Goal: Task Accomplishment & Management: Manage account settings

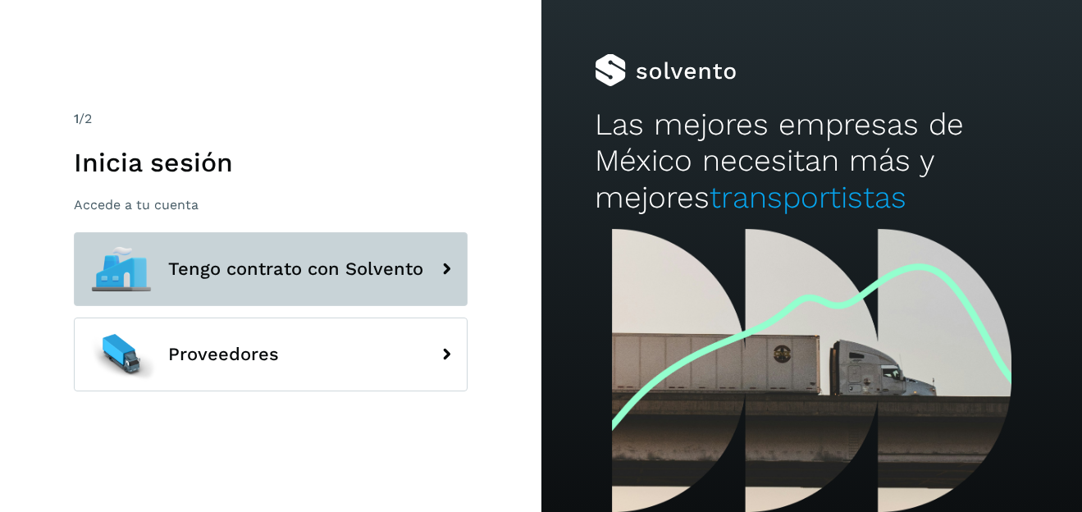
click at [344, 262] on span "Tengo contrato con Solvento" at bounding box center [295, 269] width 255 height 20
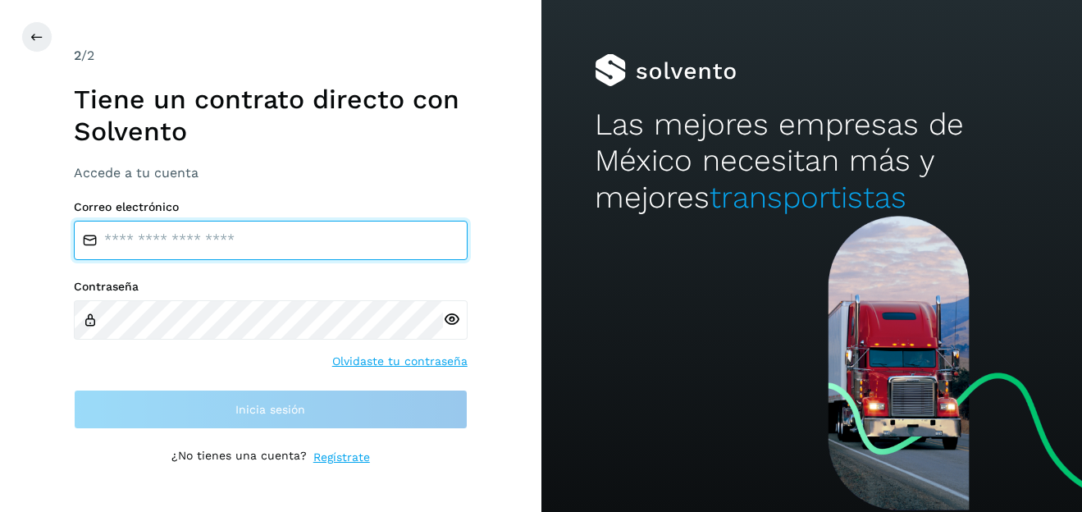
click at [231, 247] on input "email" at bounding box center [271, 240] width 394 height 39
type input "**********"
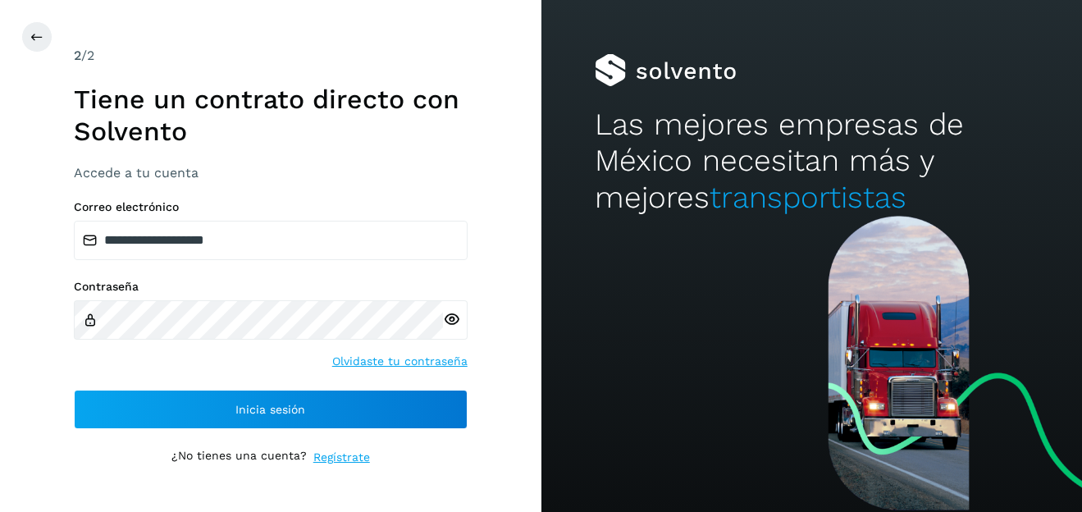
click at [451, 321] on icon at bounding box center [451, 319] width 17 height 17
click at [449, 322] on icon at bounding box center [451, 319] width 17 height 17
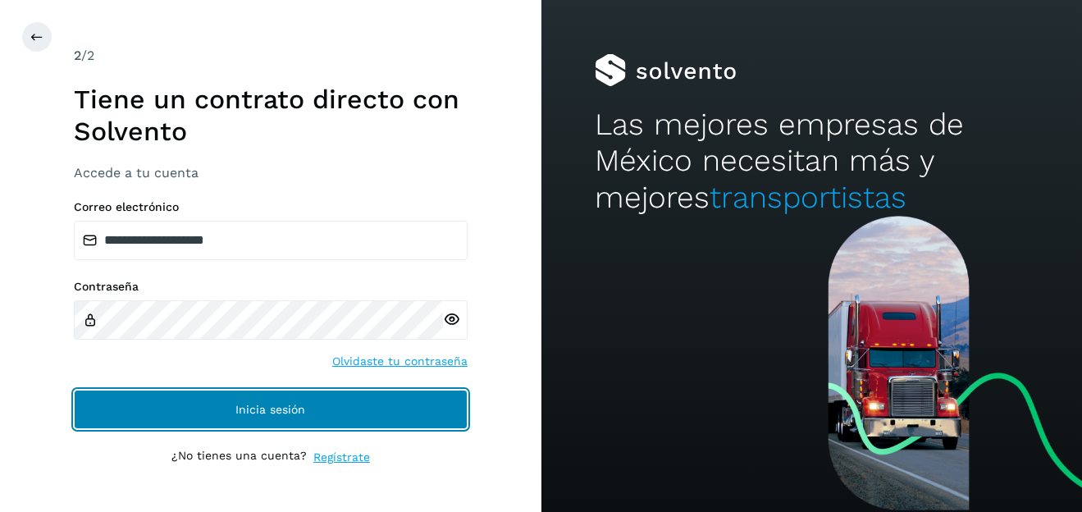
click at [376, 404] on button "Inicia sesión" at bounding box center [271, 409] width 394 height 39
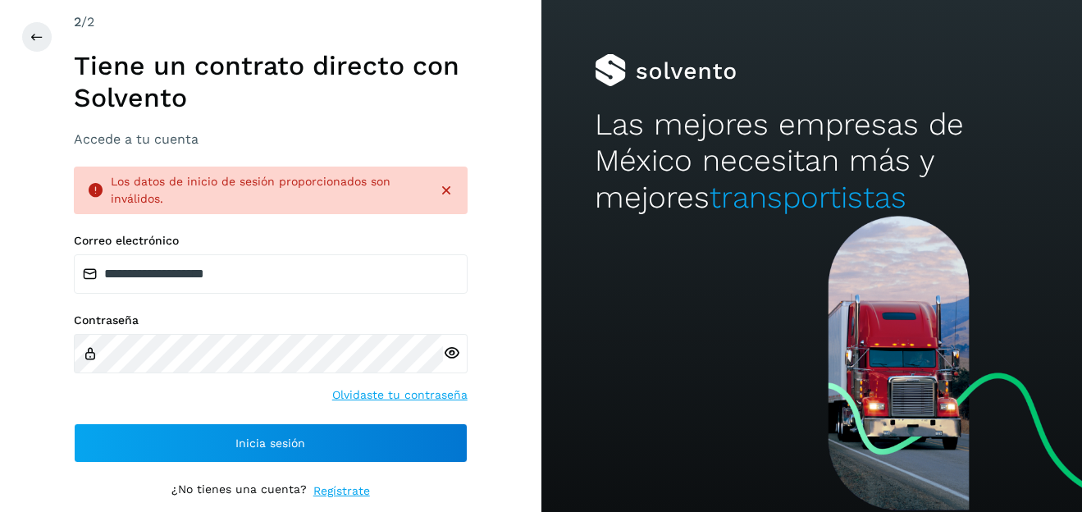
click at [452, 193] on icon at bounding box center [446, 190] width 16 height 16
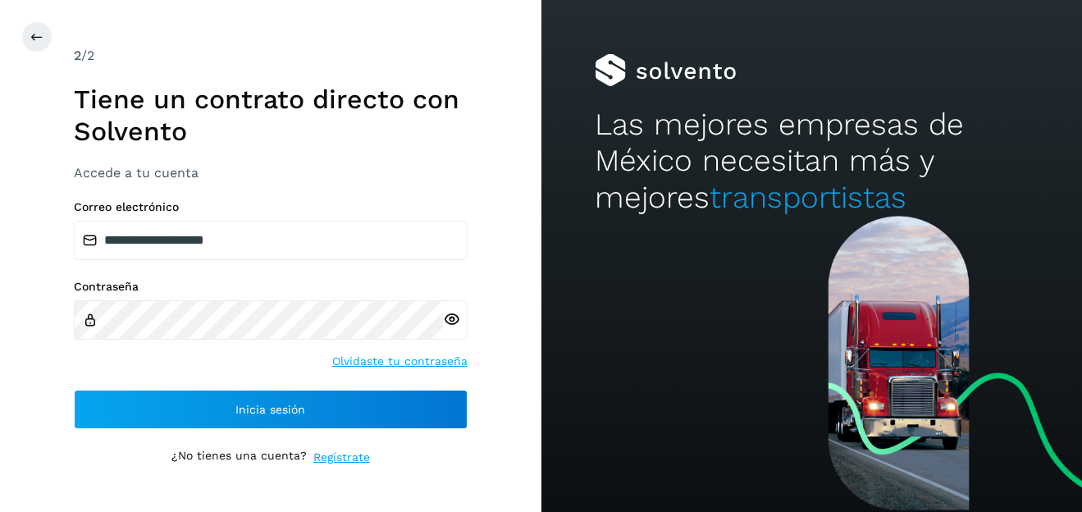
click at [449, 317] on icon at bounding box center [451, 319] width 17 height 17
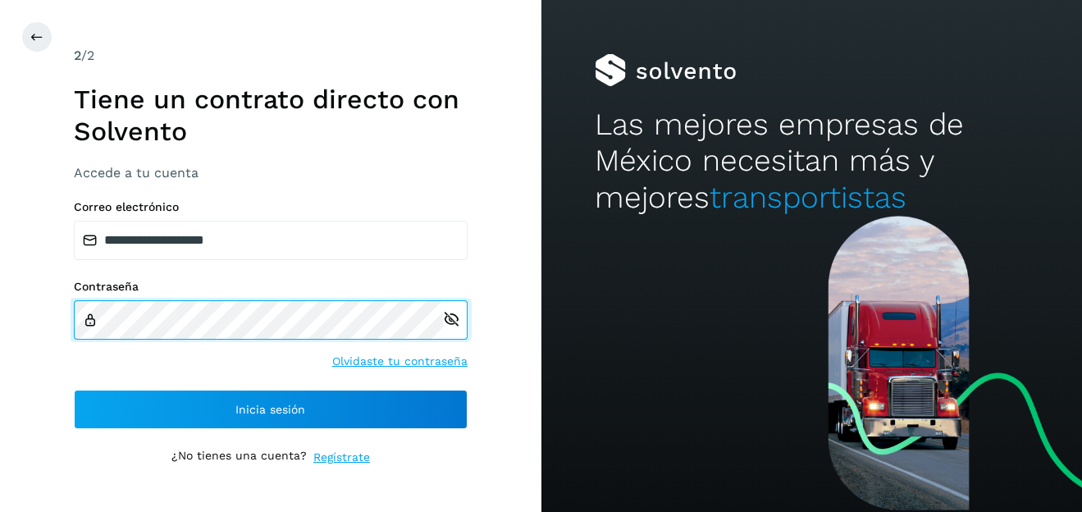
click at [44, 313] on div "**********" at bounding box center [270, 256] width 541 height 512
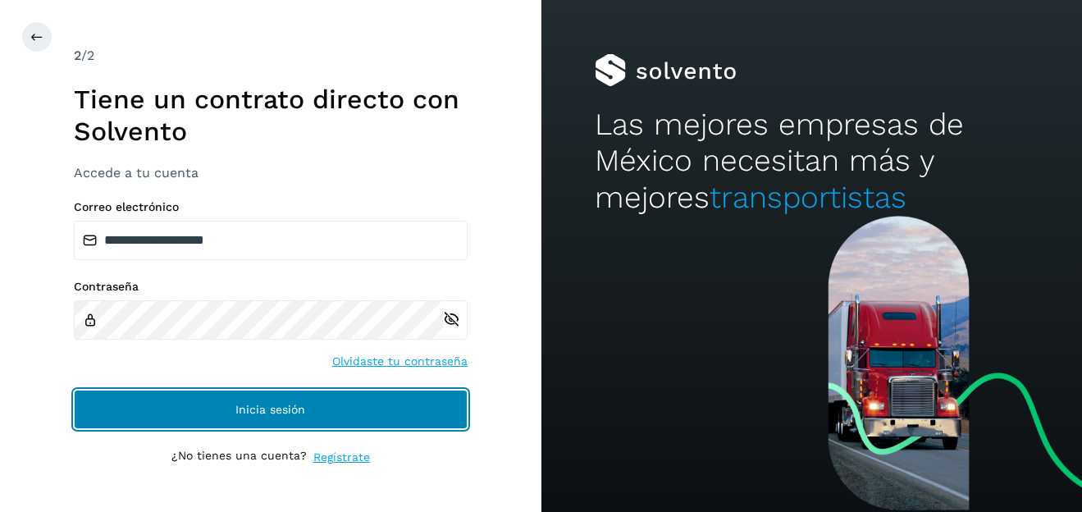
click at [219, 411] on button "Inicia sesión" at bounding box center [271, 409] width 394 height 39
click at [249, 407] on span "Inicia sesión" at bounding box center [270, 409] width 70 height 11
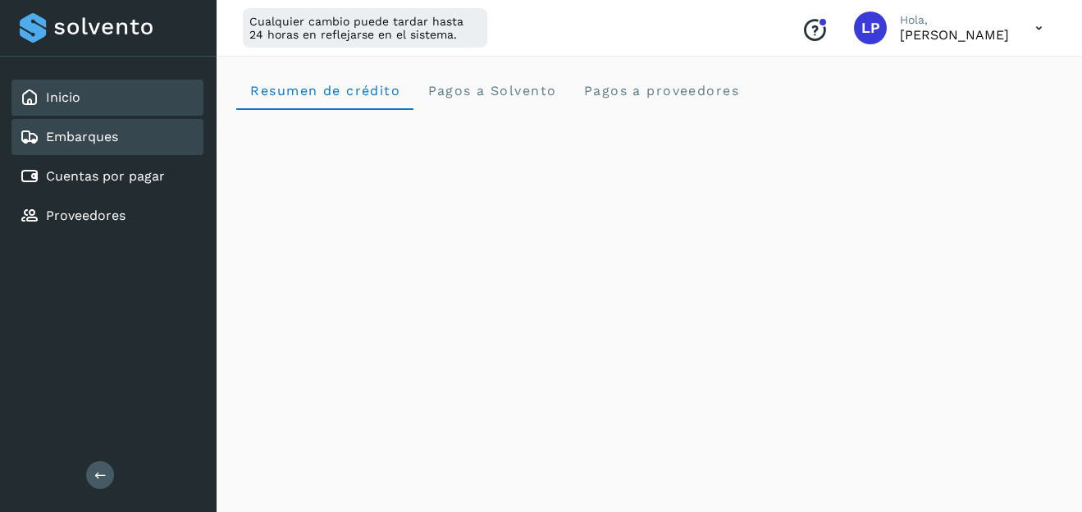
click at [130, 142] on div "Embarques" at bounding box center [107, 137] width 192 height 36
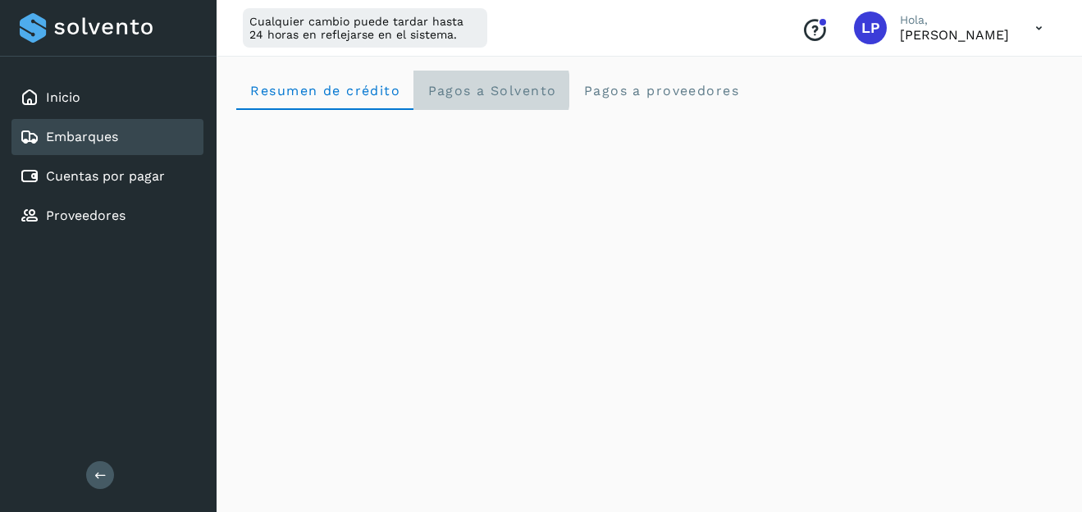
click at [482, 85] on span "Pagos a Solvento" at bounding box center [492, 91] width 130 height 16
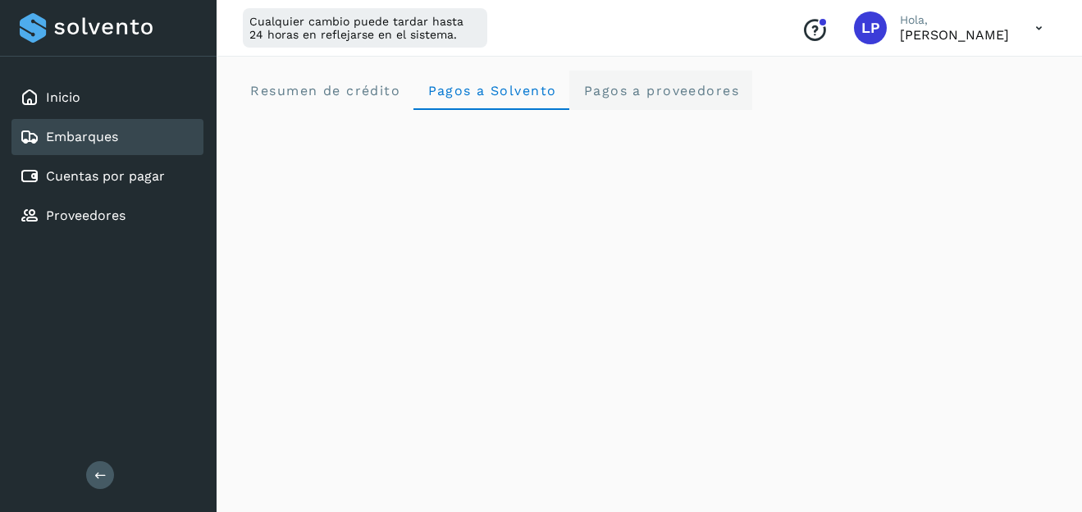
click at [624, 81] on proveedores "Pagos a proveedores" at bounding box center [660, 90] width 183 height 39
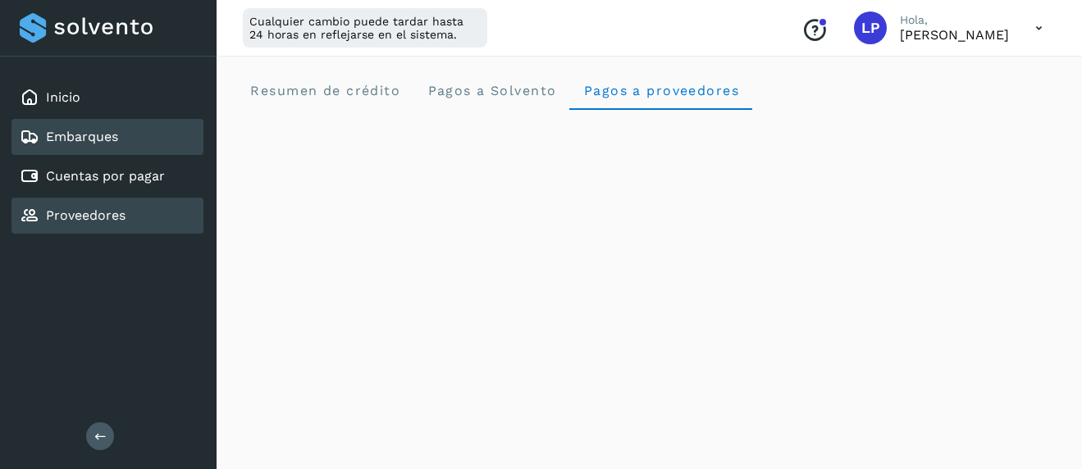
click at [97, 227] on div "Proveedores" at bounding box center [107, 216] width 192 height 36
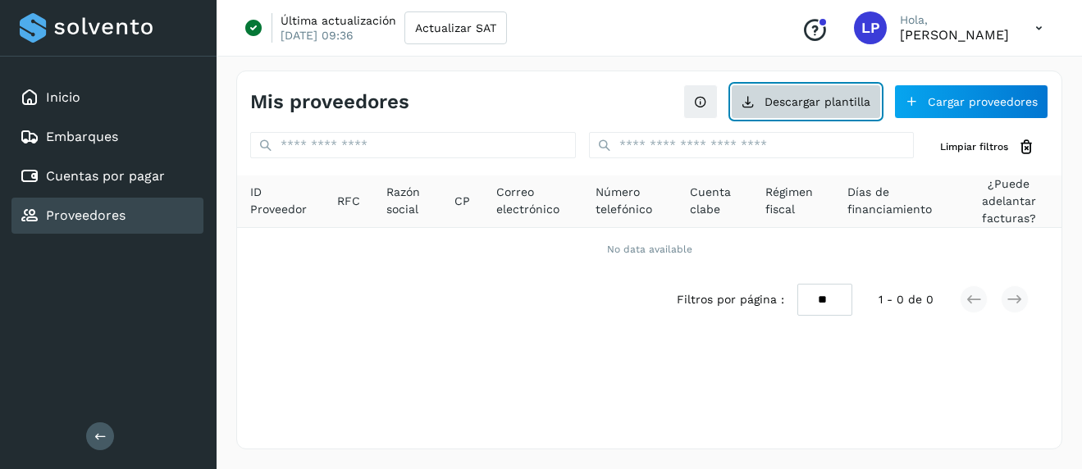
click at [765, 105] on button "Descargar plantilla" at bounding box center [806, 102] width 150 height 34
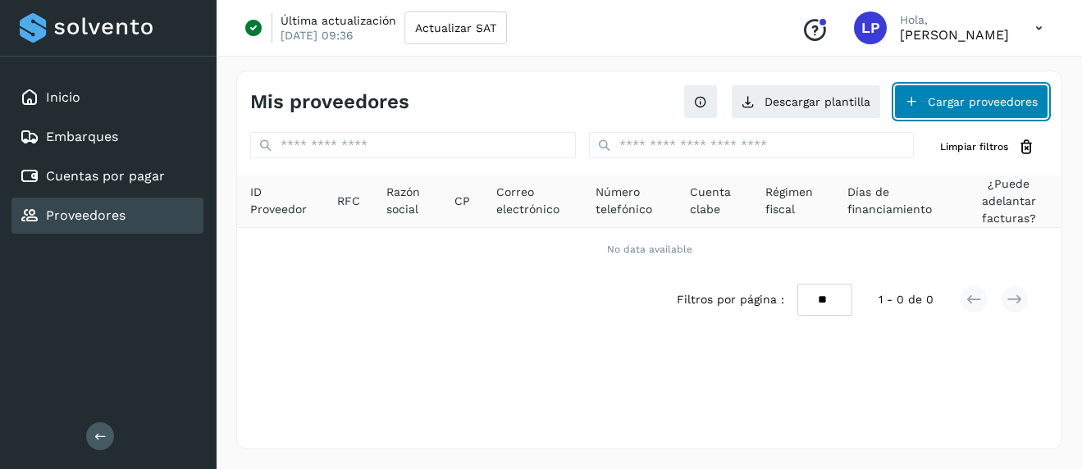
click at [942, 107] on button "Cargar proveedores" at bounding box center [971, 102] width 154 height 34
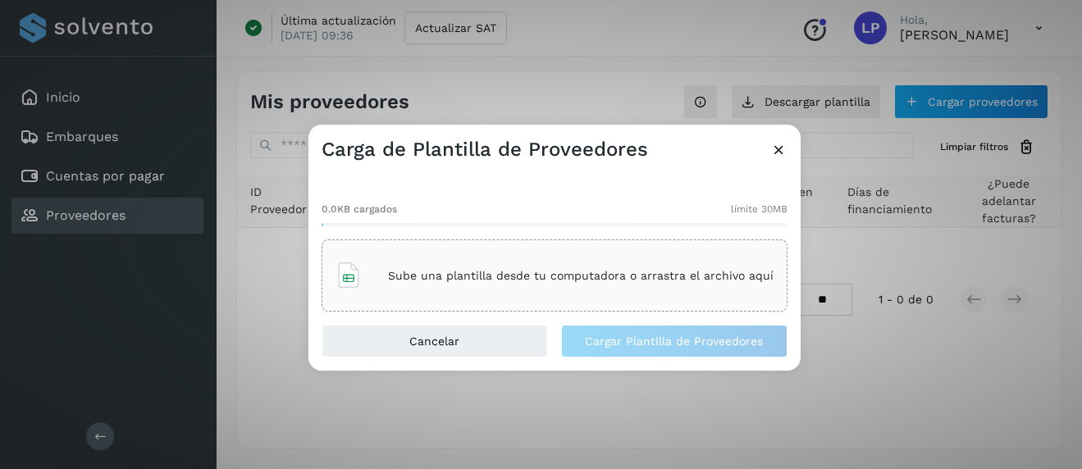
click at [469, 274] on p "Sube una plantilla desde tu computadora o arrastra el archivo aquí" at bounding box center [581, 276] width 386 height 14
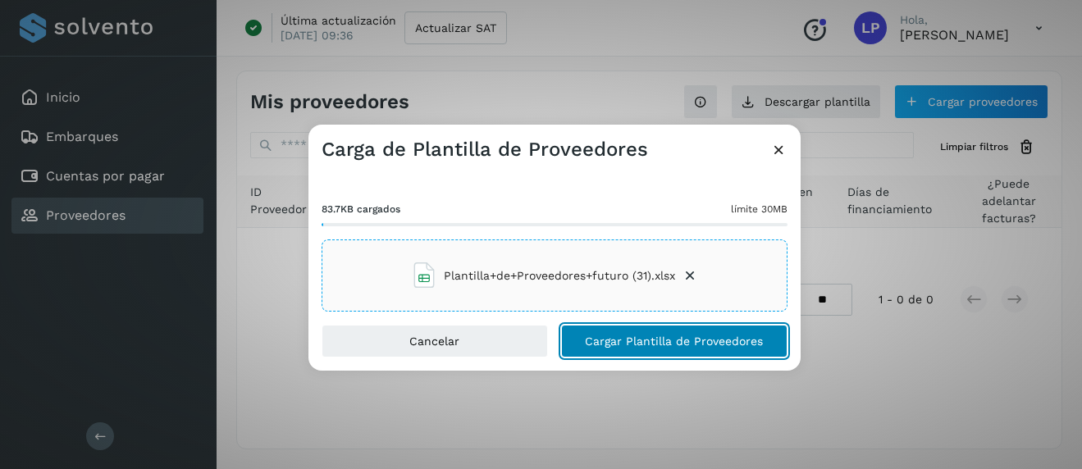
click at [700, 332] on button "Cargar Plantilla de Proveedores" at bounding box center [674, 341] width 226 height 33
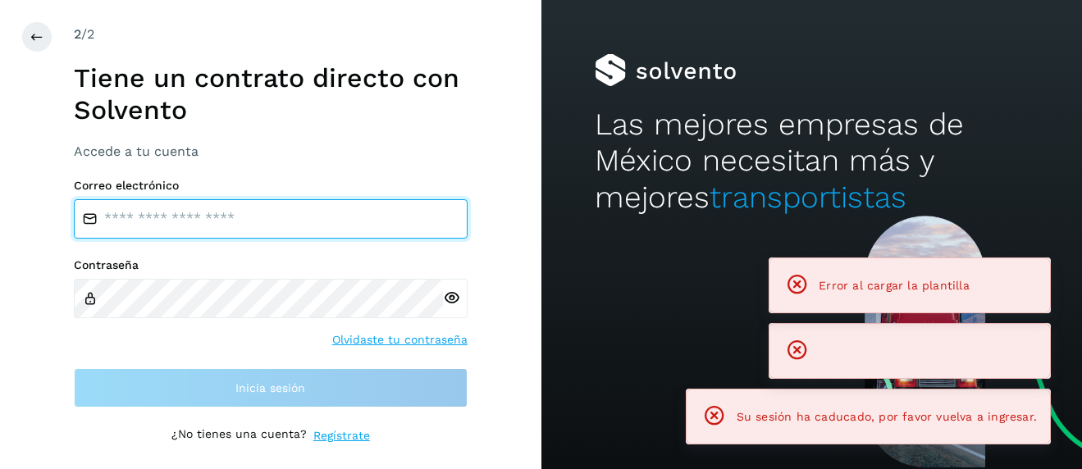
click at [353, 228] on input "email" at bounding box center [271, 218] width 394 height 39
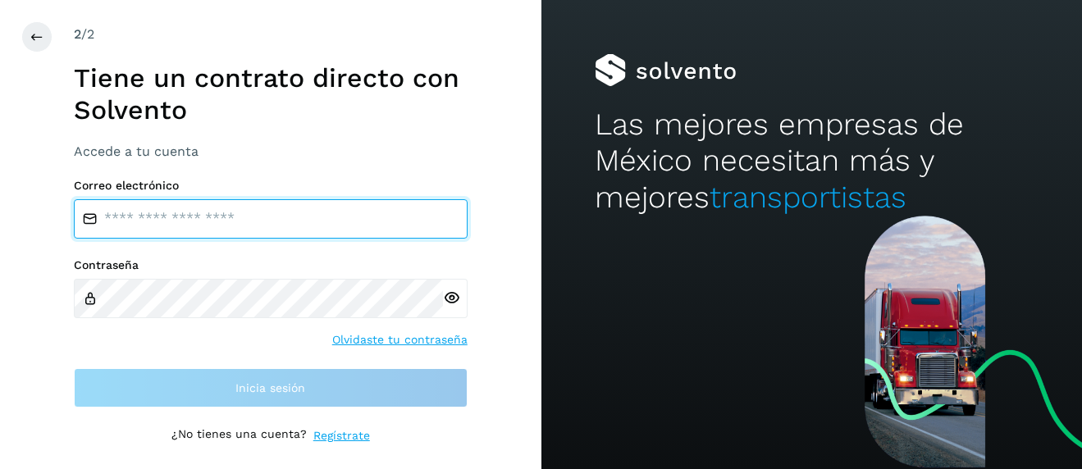
type input "**********"
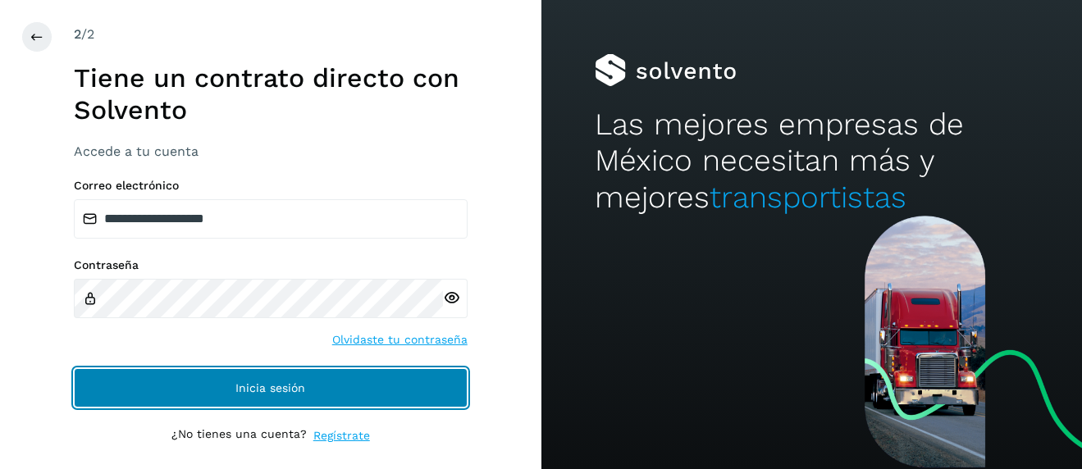
click at [234, 382] on button "Inicia sesión" at bounding box center [271, 387] width 394 height 39
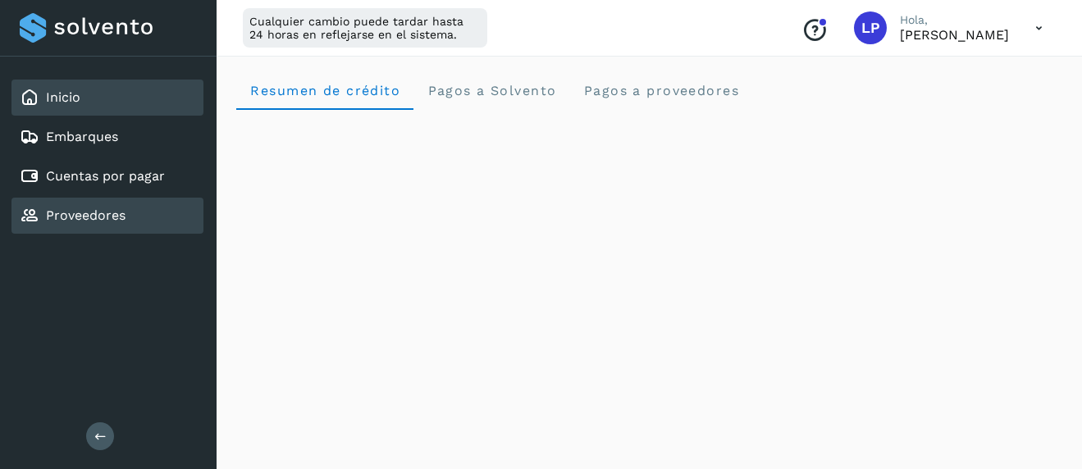
click at [75, 218] on link "Proveedores" at bounding box center [86, 216] width 80 height 16
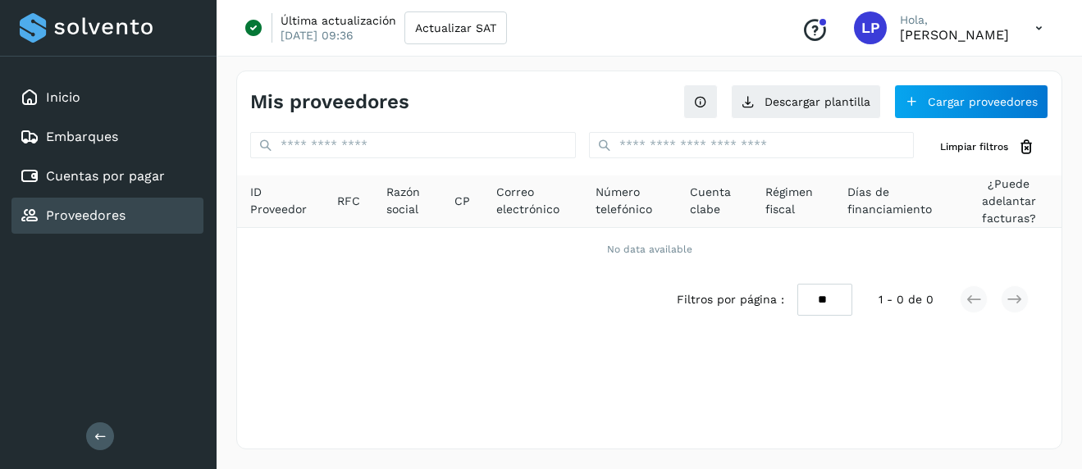
click at [75, 218] on link "Proveedores" at bounding box center [86, 216] width 80 height 16
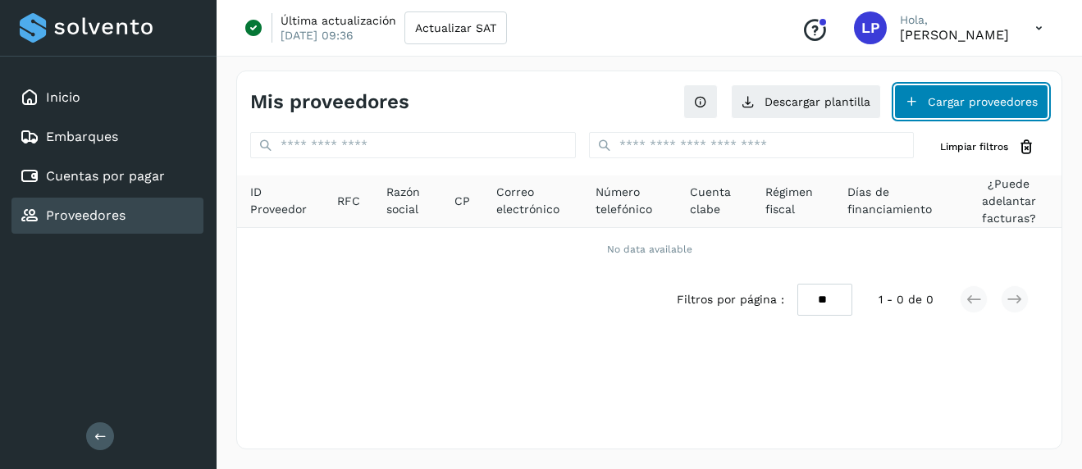
click at [965, 100] on button "Cargar proveedores" at bounding box center [971, 102] width 154 height 34
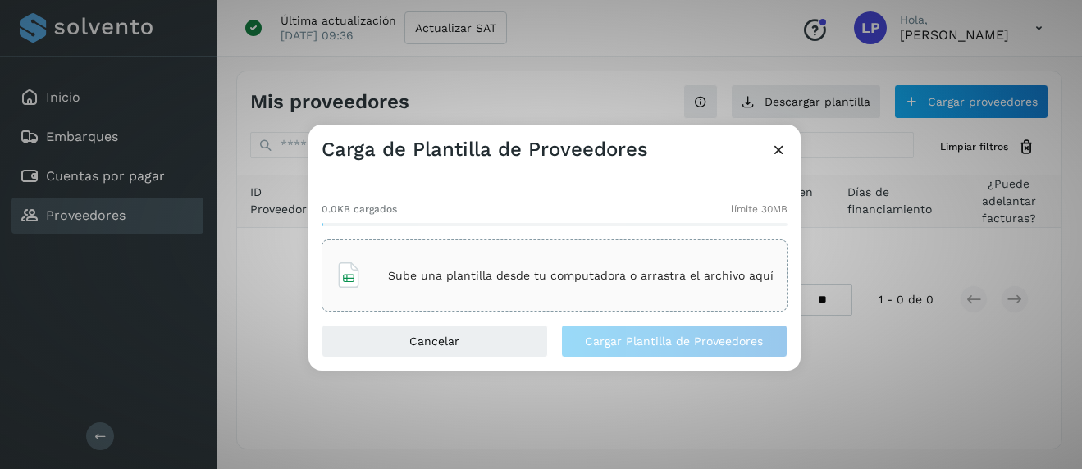
click at [459, 280] on p "Sube una plantilla desde tu computadora o arrastra el archivo aquí" at bounding box center [581, 276] width 386 height 14
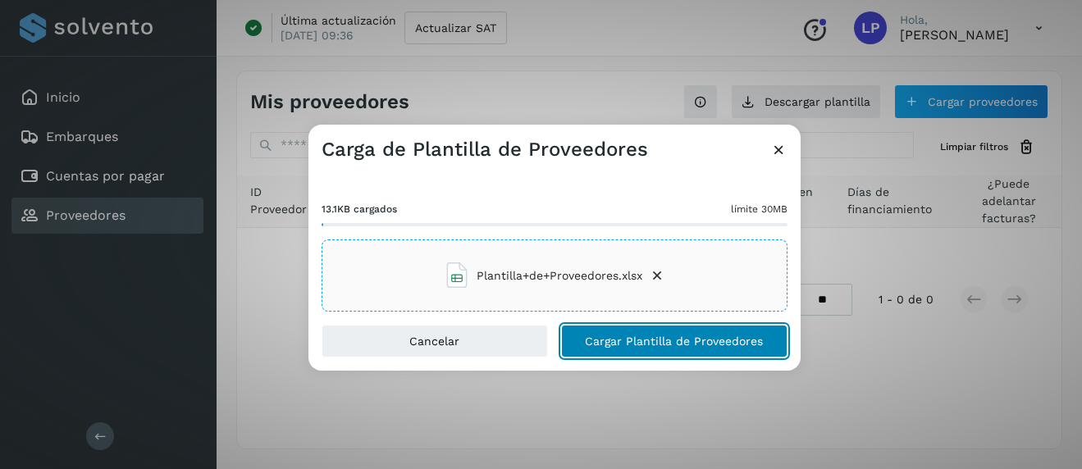
click at [718, 345] on span "Cargar Plantilla de Proveedores" at bounding box center [674, 341] width 178 height 11
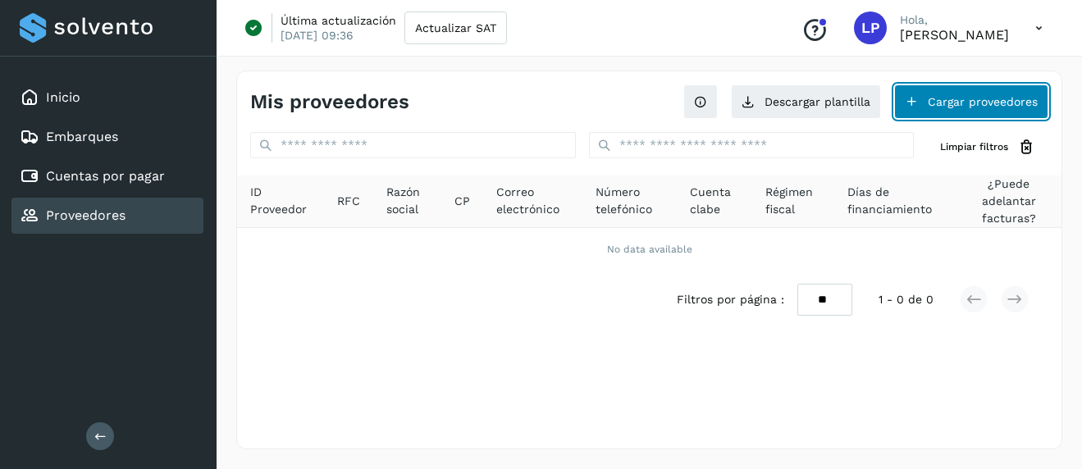
click at [943, 113] on button "Cargar proveedores" at bounding box center [971, 102] width 154 height 34
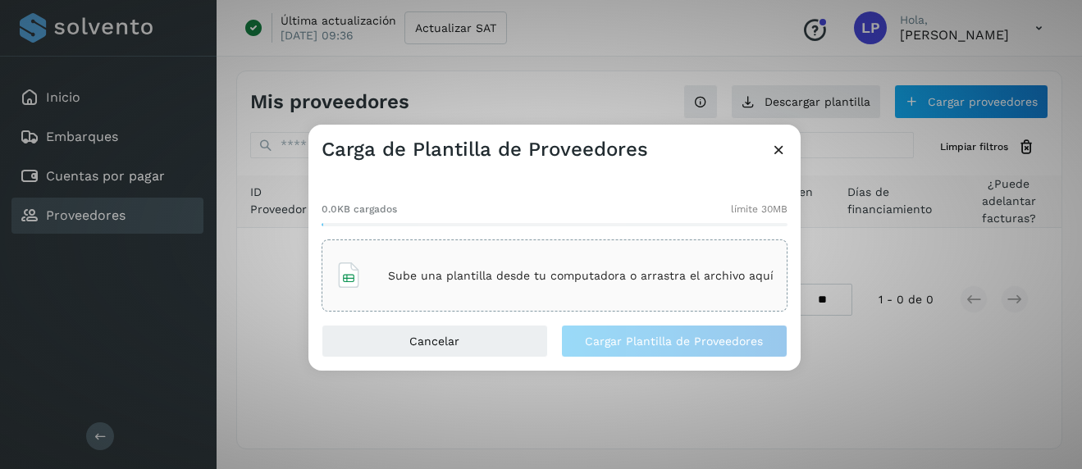
click at [561, 276] on p "Sube una plantilla desde tu computadora o arrastra el archivo aquí" at bounding box center [581, 276] width 386 height 14
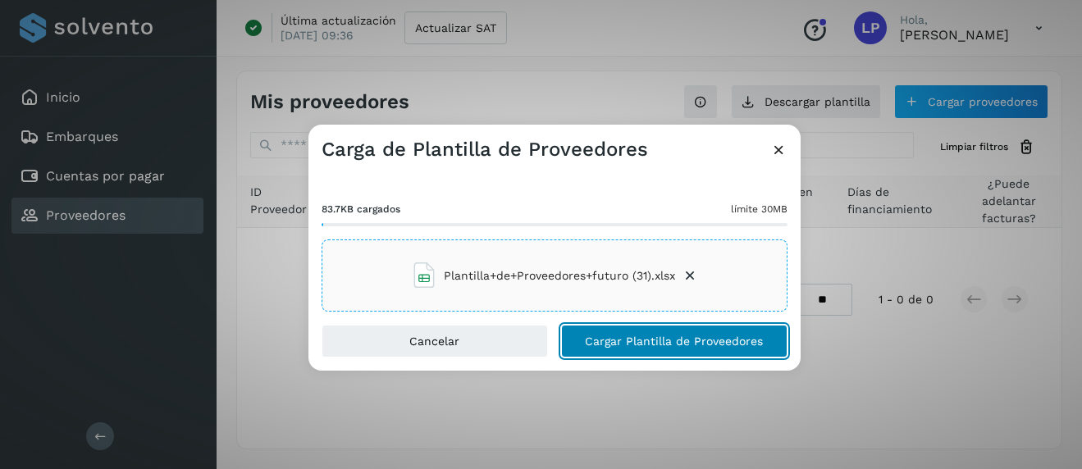
click at [724, 344] on span "Cargar Plantilla de Proveedores" at bounding box center [674, 341] width 178 height 11
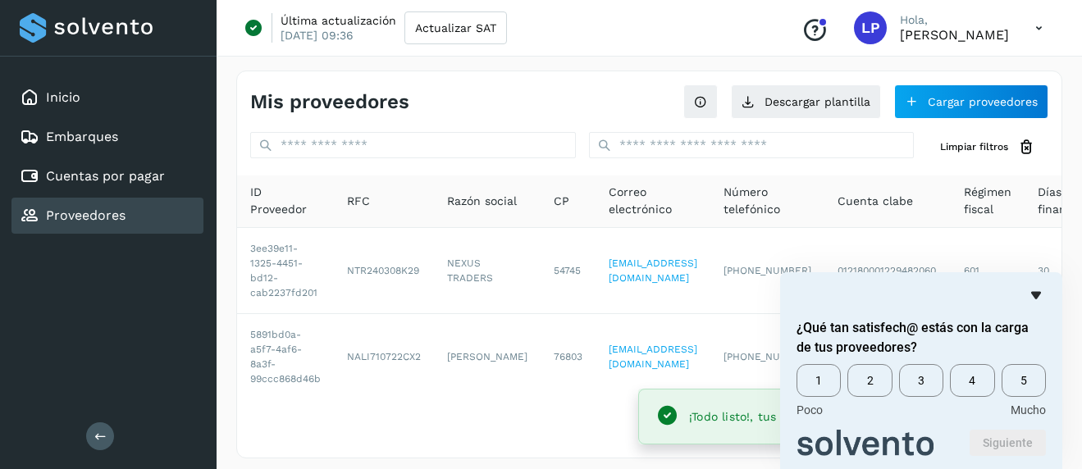
click at [1041, 293] on icon "Ocultar encuesta" at bounding box center [1036, 296] width 20 height 20
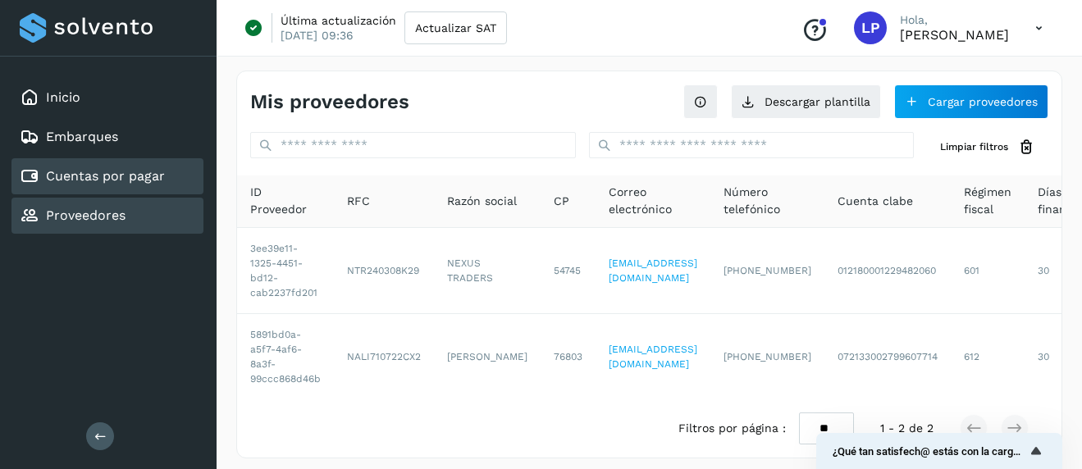
click at [147, 171] on link "Cuentas por pagar" at bounding box center [105, 176] width 119 height 16
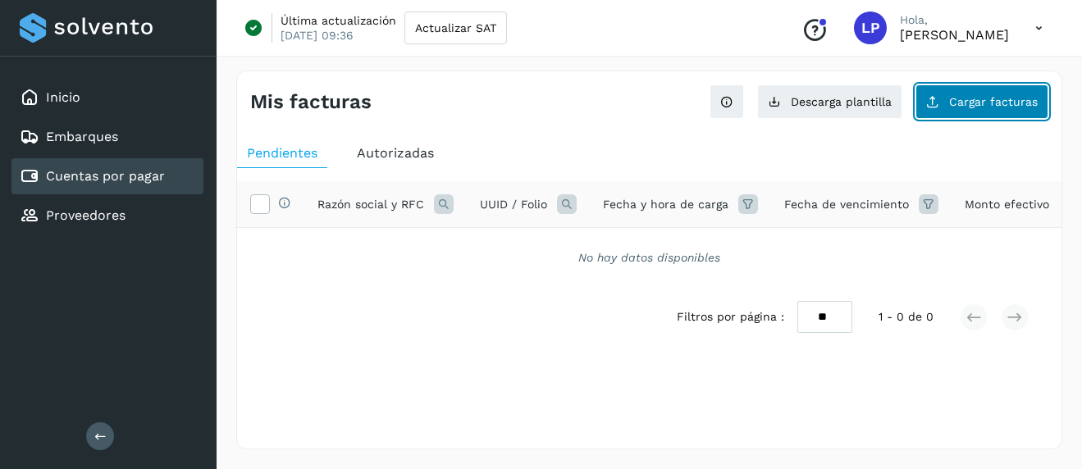
click at [967, 96] on span "Cargar facturas" at bounding box center [993, 101] width 89 height 11
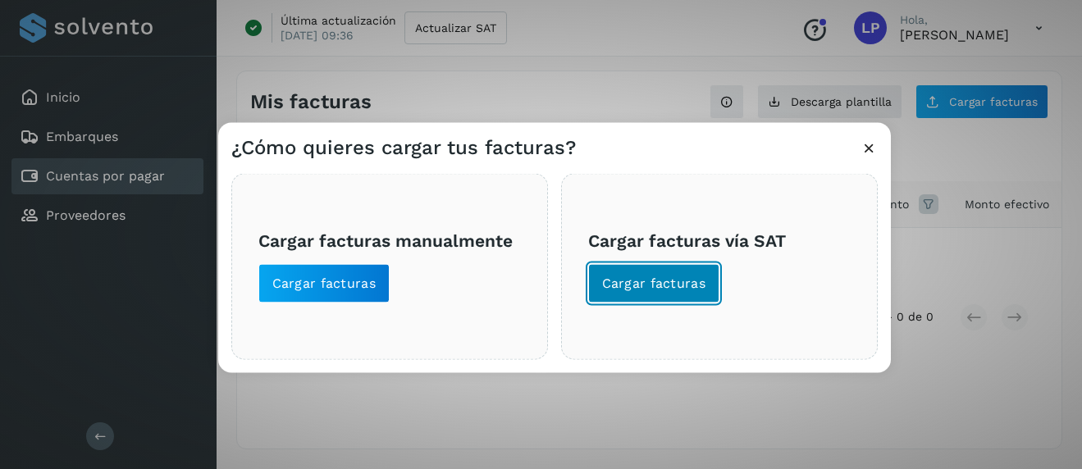
click at [631, 284] on span "Cargar facturas" at bounding box center [654, 284] width 104 height 18
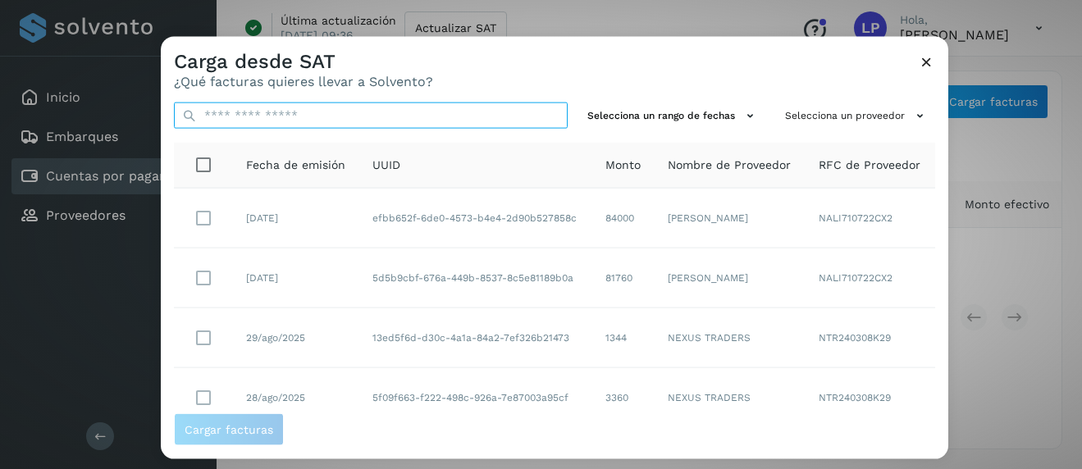
click at [458, 108] on input "text" at bounding box center [371, 116] width 394 height 26
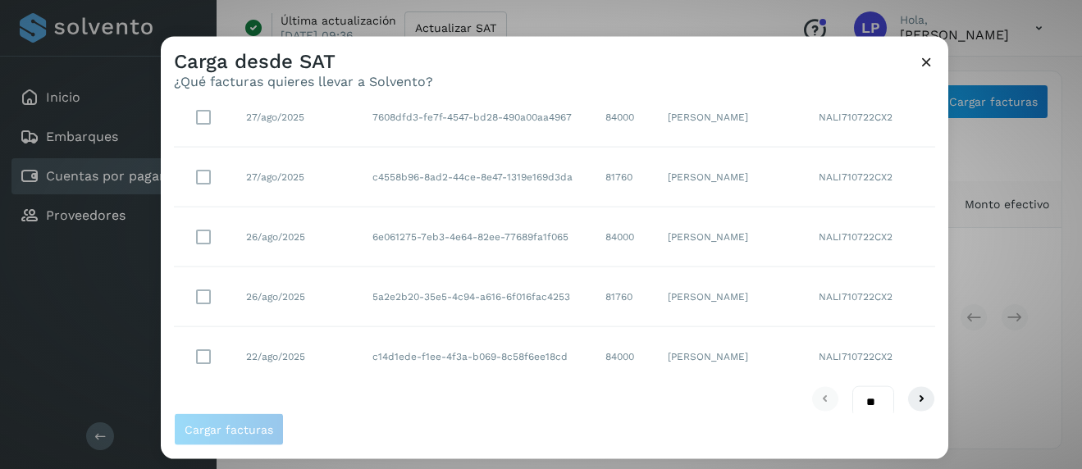
scroll to position [418, 0]
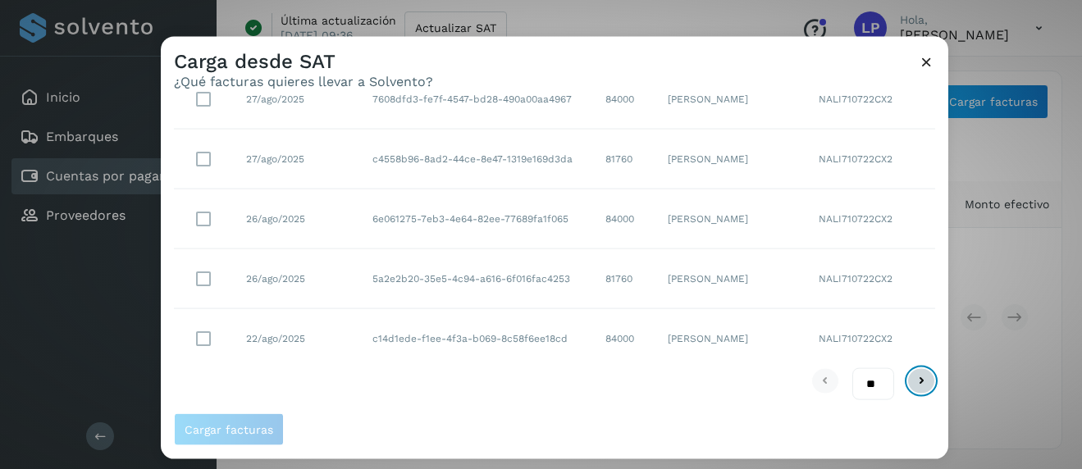
click at [925, 379] on icon at bounding box center [921, 381] width 20 height 20
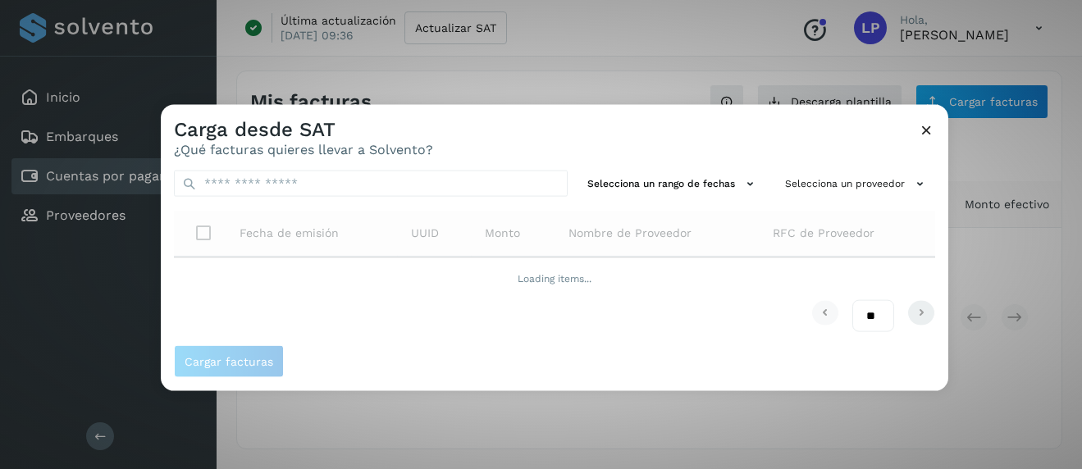
scroll to position [0, 0]
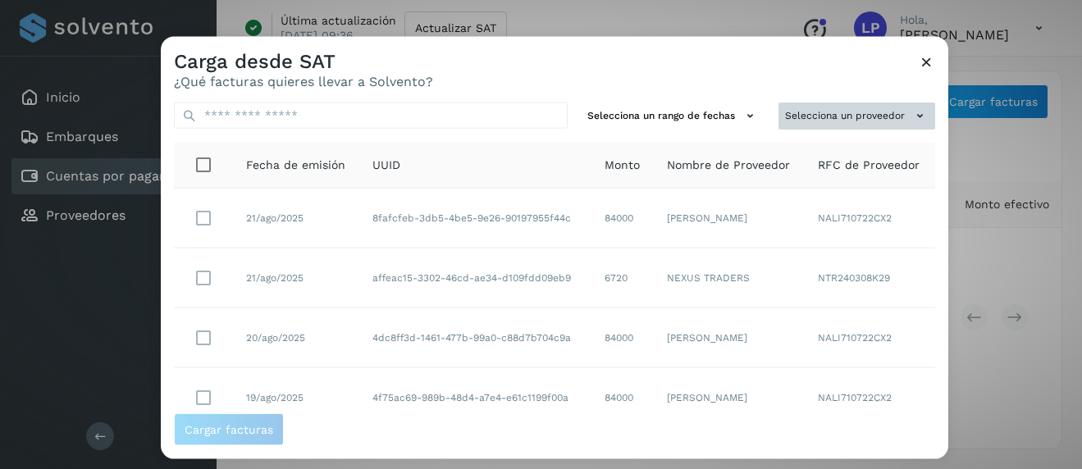
click at [844, 111] on button "Selecciona un proveedor" at bounding box center [857, 116] width 157 height 27
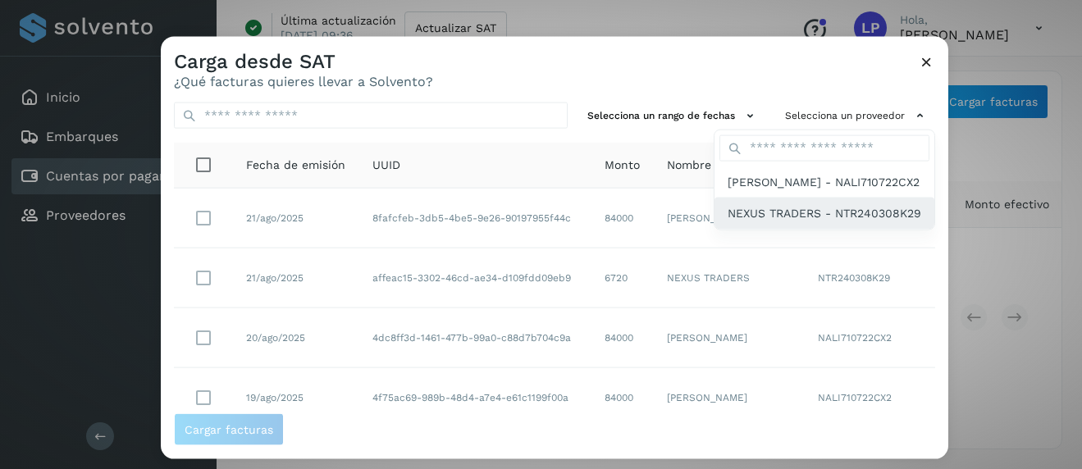
click at [816, 222] on span "NEXUS TRADERS - NTR240308K29" at bounding box center [825, 213] width 194 height 18
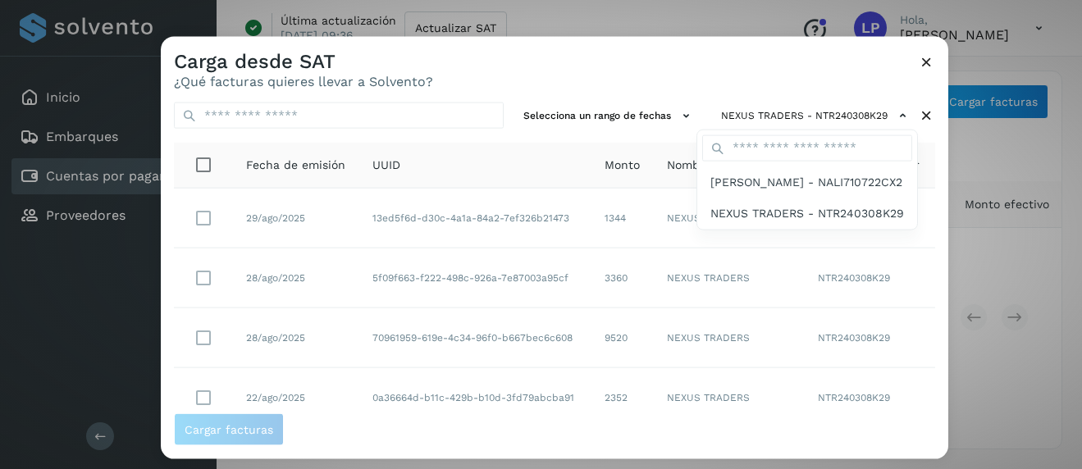
click at [837, 78] on div at bounding box center [702, 271] width 1082 height 469
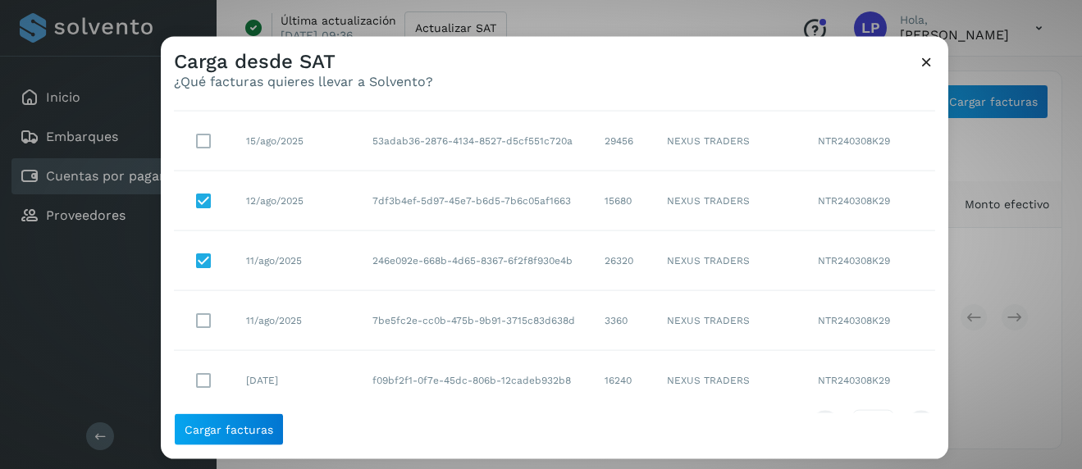
scroll to position [376, 0]
click at [247, 434] on span "Cargar facturas" at bounding box center [229, 428] width 89 height 11
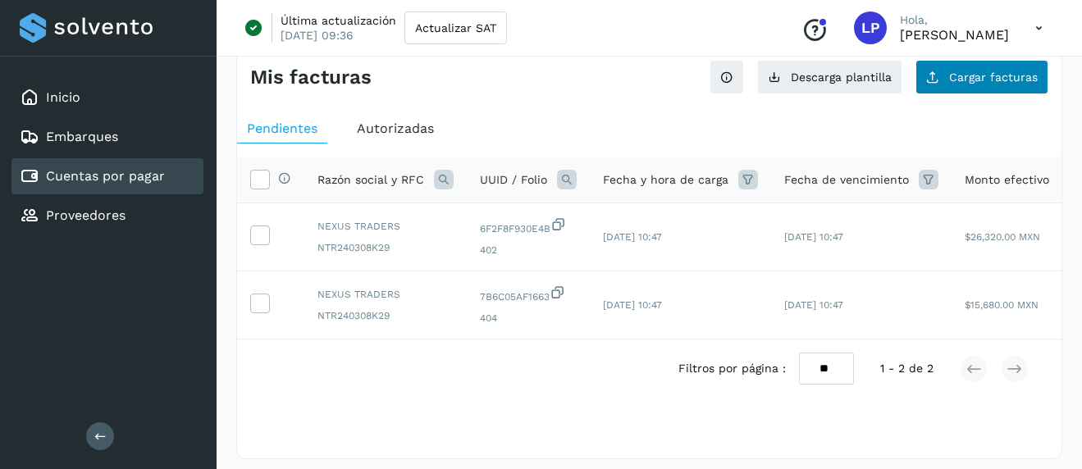
scroll to position [0, 0]
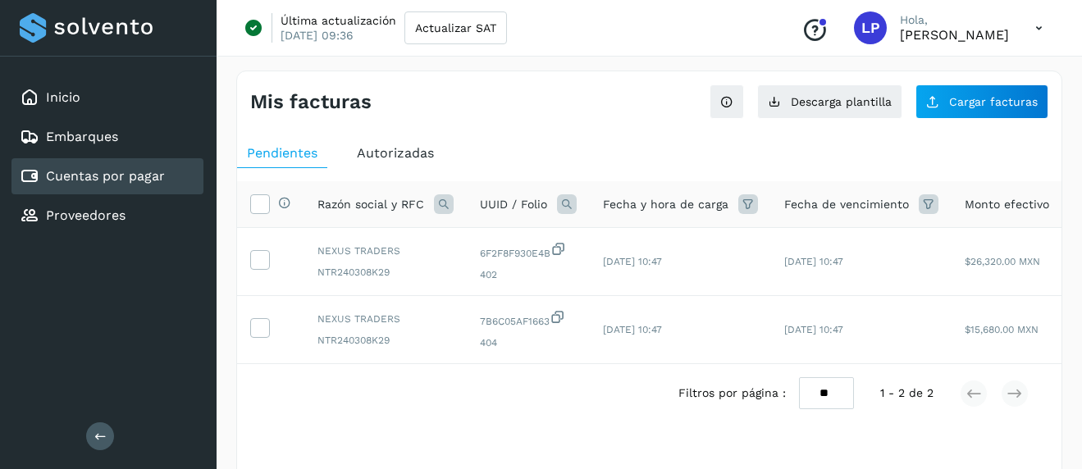
click at [962, 121] on div "Mis facturas Ver instrucciones para cargar Facturas Descarga plantilla Cargar f…" at bounding box center [649, 277] width 826 height 413
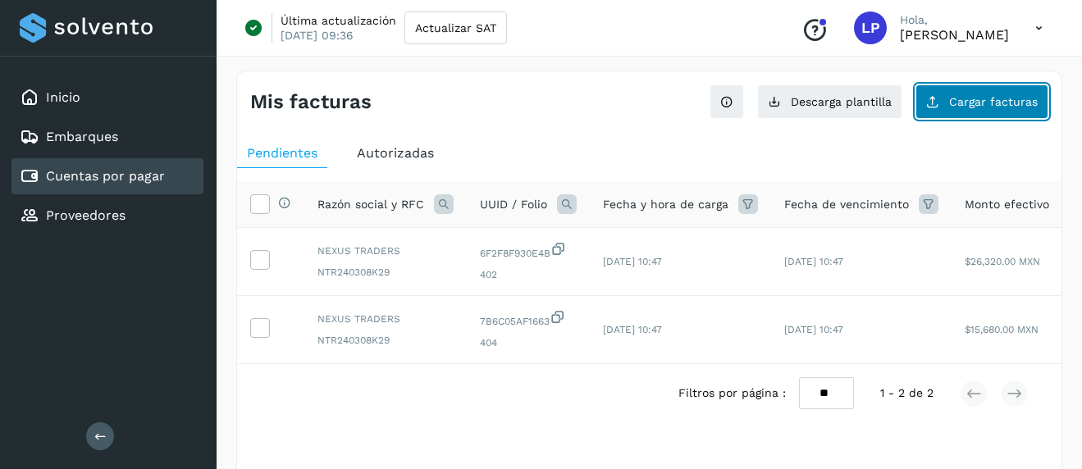
click at [965, 103] on span "Cargar facturas" at bounding box center [993, 101] width 89 height 11
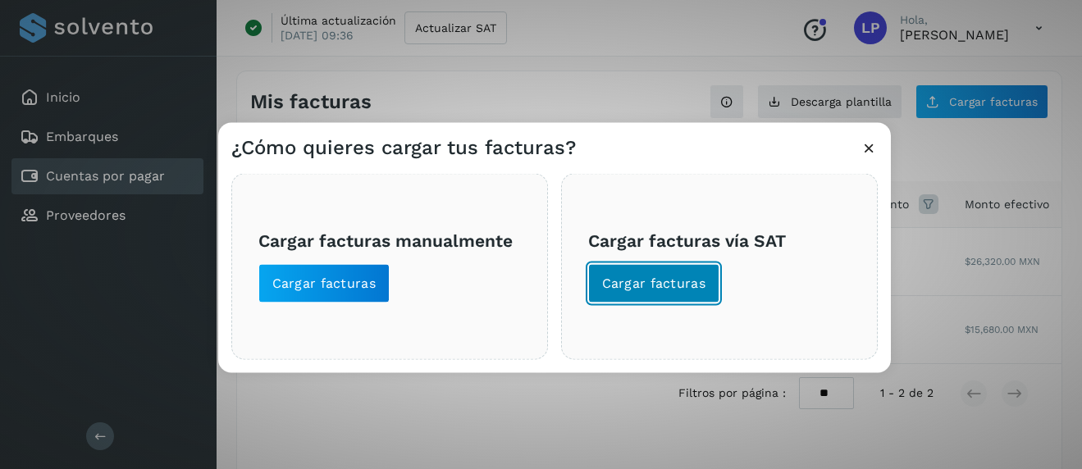
click at [636, 285] on span "Cargar facturas" at bounding box center [654, 284] width 104 height 18
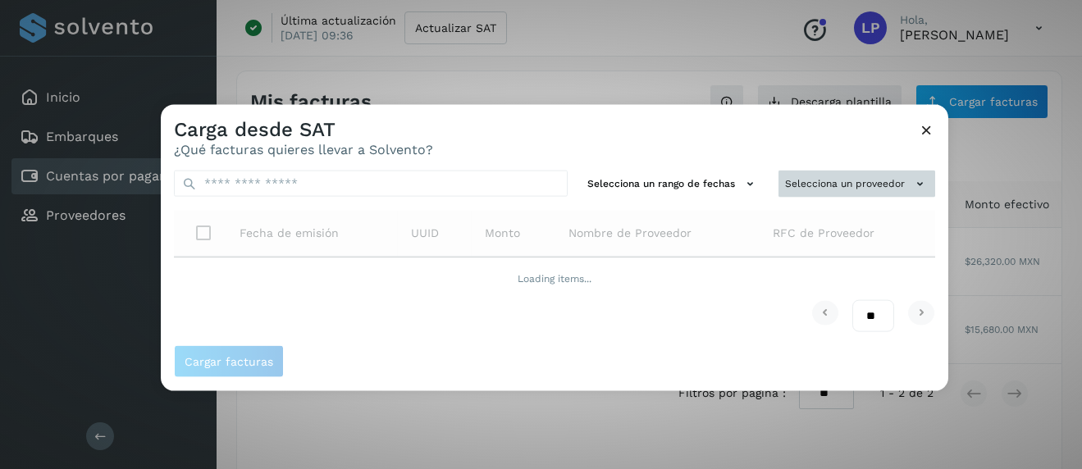
click at [879, 180] on button "Selecciona un proveedor" at bounding box center [857, 184] width 157 height 27
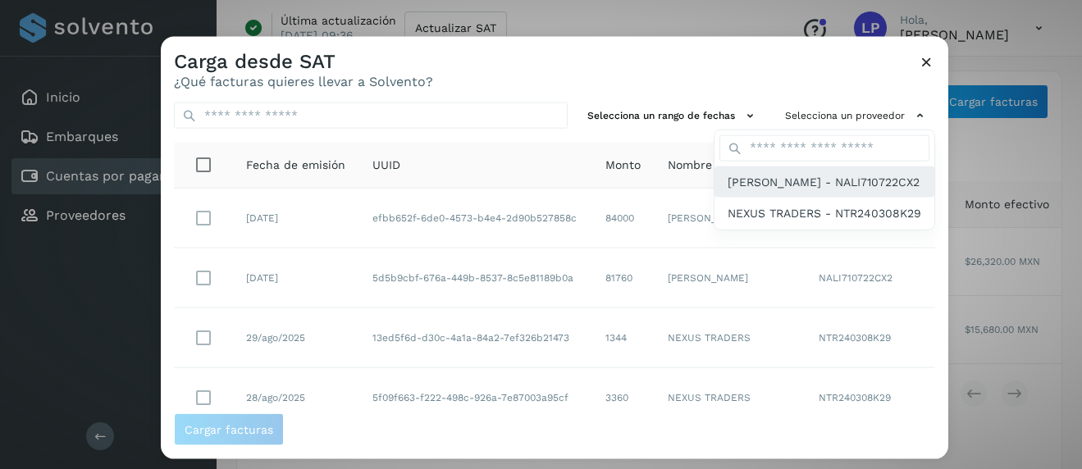
click at [831, 190] on span "[PERSON_NAME] - NALI710722CX2" at bounding box center [824, 181] width 192 height 18
click at [733, 190] on span "[PERSON_NAME] - NALI710722CX2" at bounding box center [806, 181] width 192 height 18
click at [781, 185] on span "[PERSON_NAME] - NALI710722CX2" at bounding box center [806, 181] width 192 height 18
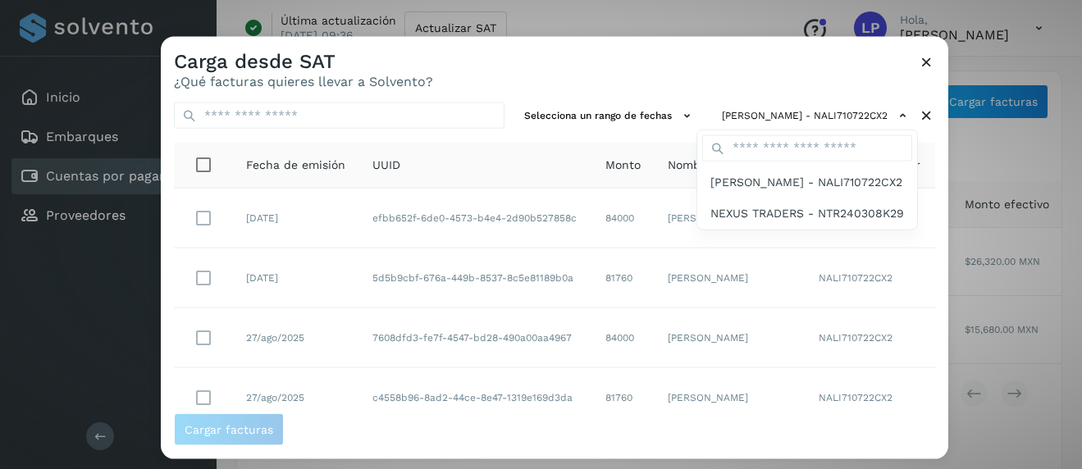
click at [554, 169] on div at bounding box center [702, 271] width 1082 height 469
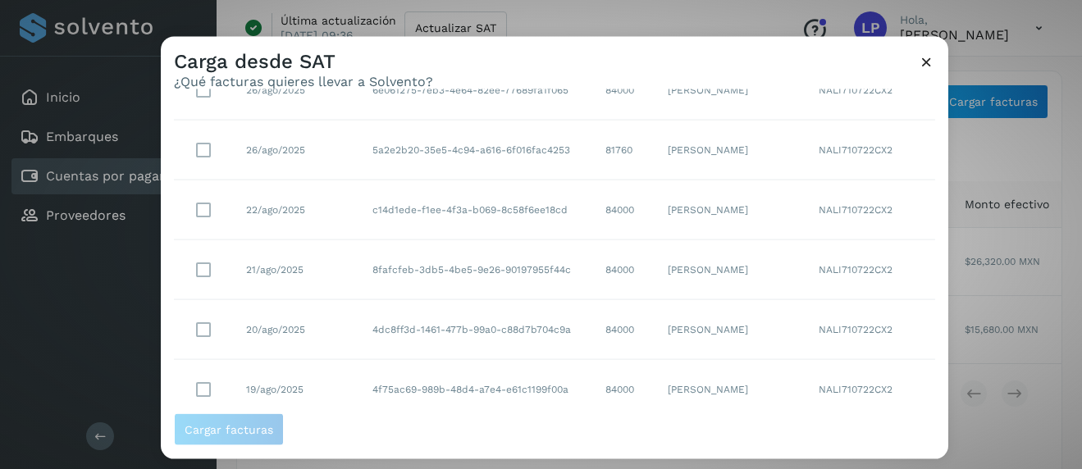
scroll to position [418, 0]
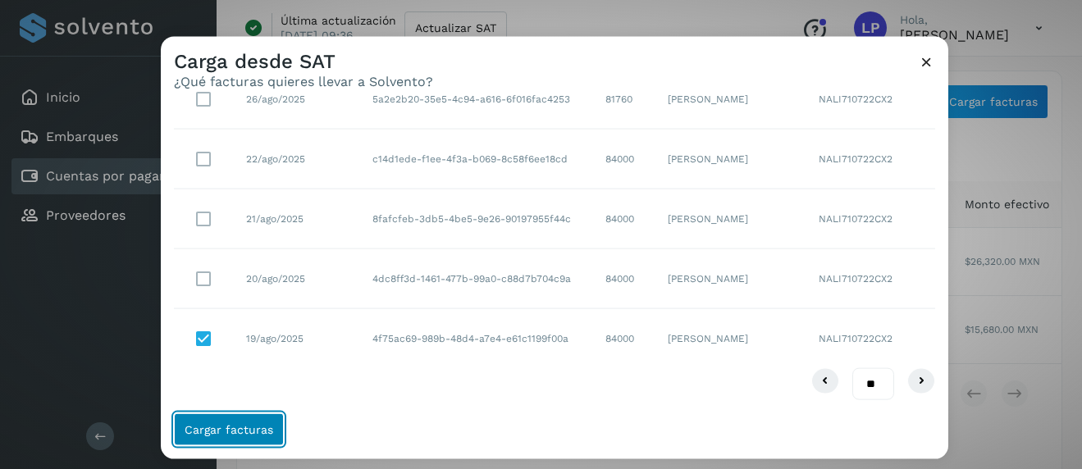
click at [238, 426] on span "Cargar facturas" at bounding box center [229, 428] width 89 height 11
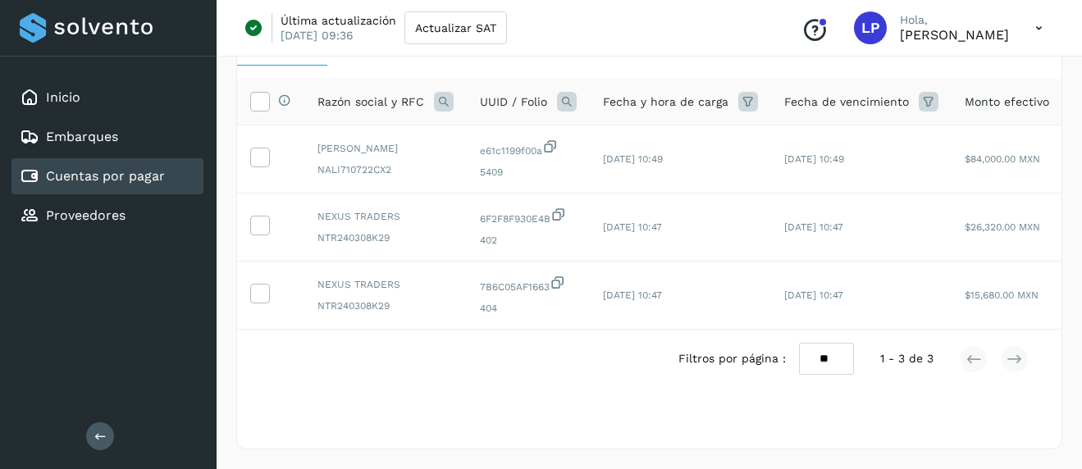
scroll to position [0, 0]
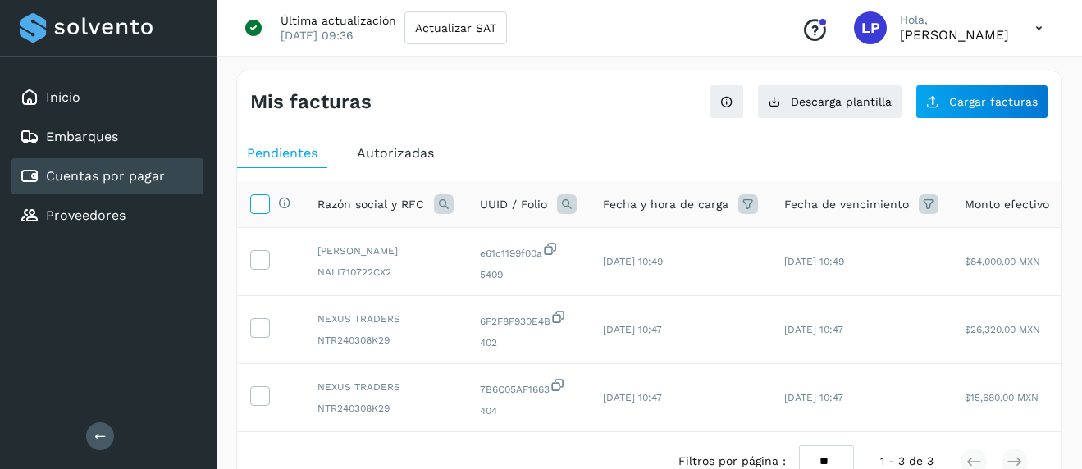
click at [258, 204] on icon at bounding box center [259, 202] width 17 height 17
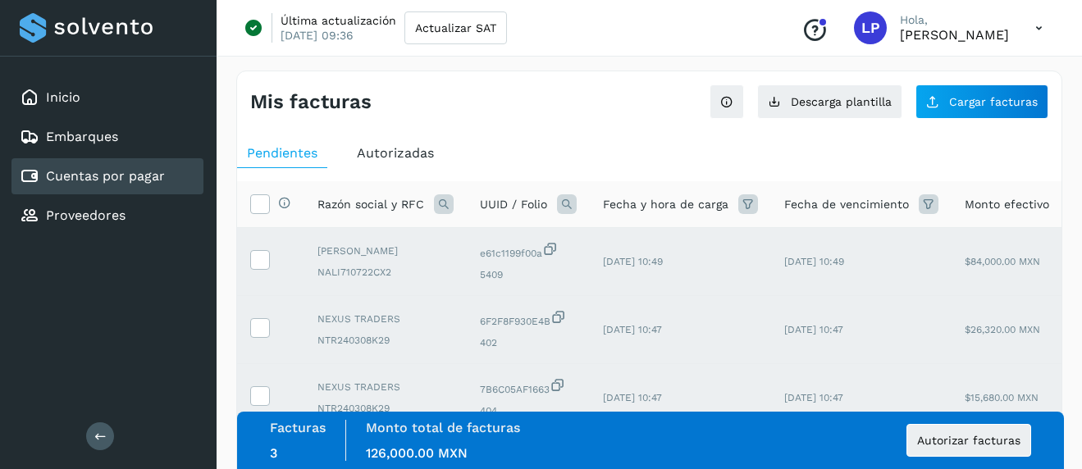
scroll to position [103, 0]
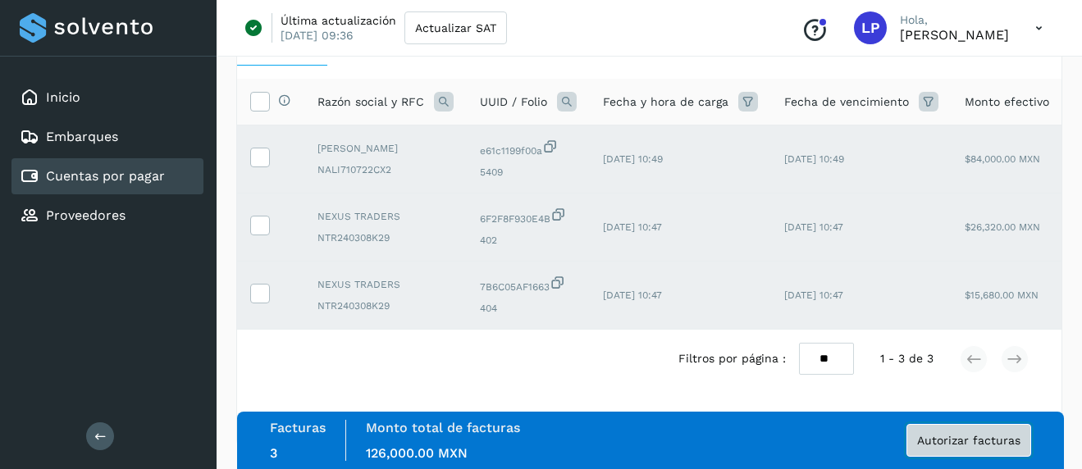
click at [966, 435] on span "Autorizar facturas" at bounding box center [968, 440] width 103 height 11
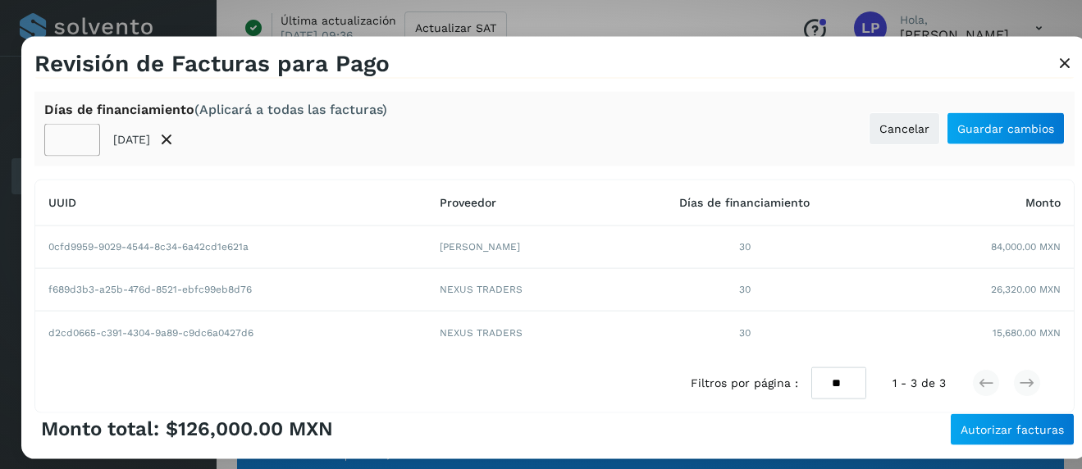
scroll to position [0, 0]
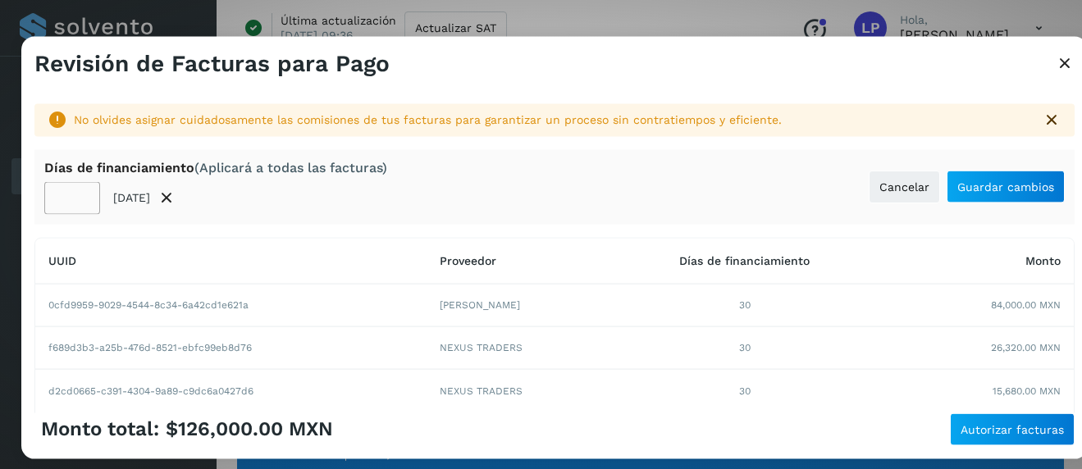
click at [125, 197] on p "[DATE]" at bounding box center [131, 198] width 37 height 14
click at [135, 199] on p "[DATE]" at bounding box center [131, 198] width 37 height 14
click at [121, 197] on p "[DATE]" at bounding box center [131, 198] width 37 height 14
click at [124, 198] on p "[DATE]" at bounding box center [131, 198] width 37 height 14
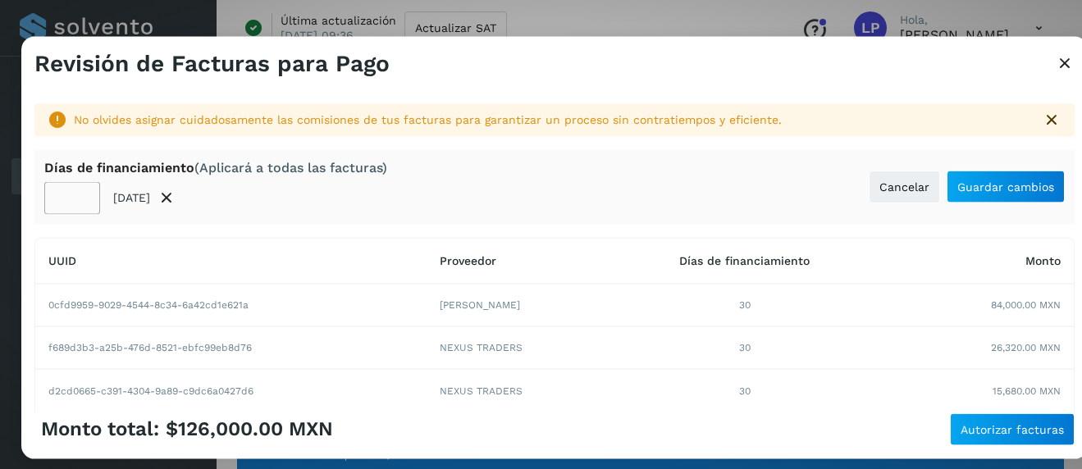
click at [117, 197] on p "[DATE]" at bounding box center [131, 198] width 37 height 14
click at [71, 194] on input "**" at bounding box center [72, 197] width 56 height 33
click at [80, 194] on input "**" at bounding box center [72, 197] width 56 height 33
click at [80, 205] on input "**" at bounding box center [72, 197] width 56 height 33
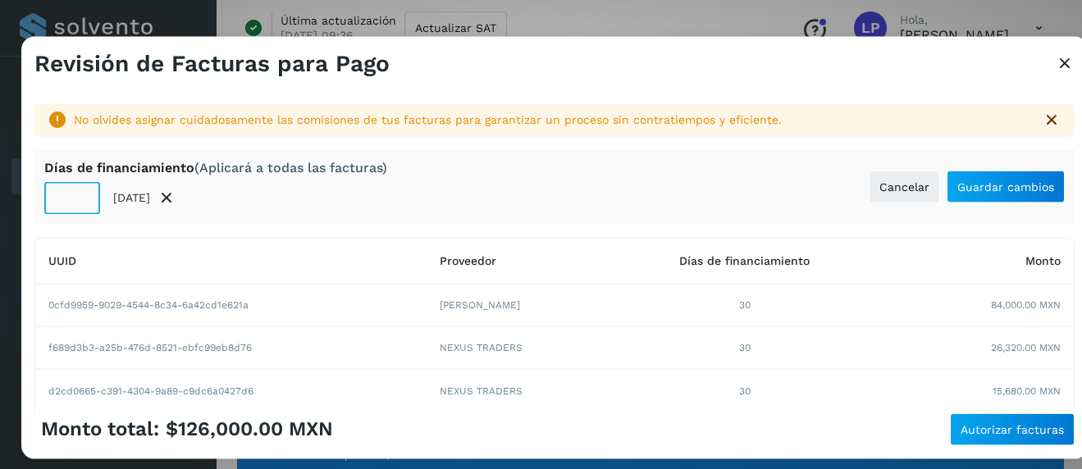
click at [80, 205] on input "**" at bounding box center [72, 197] width 56 height 33
click at [80, 193] on input "**" at bounding box center [72, 197] width 56 height 33
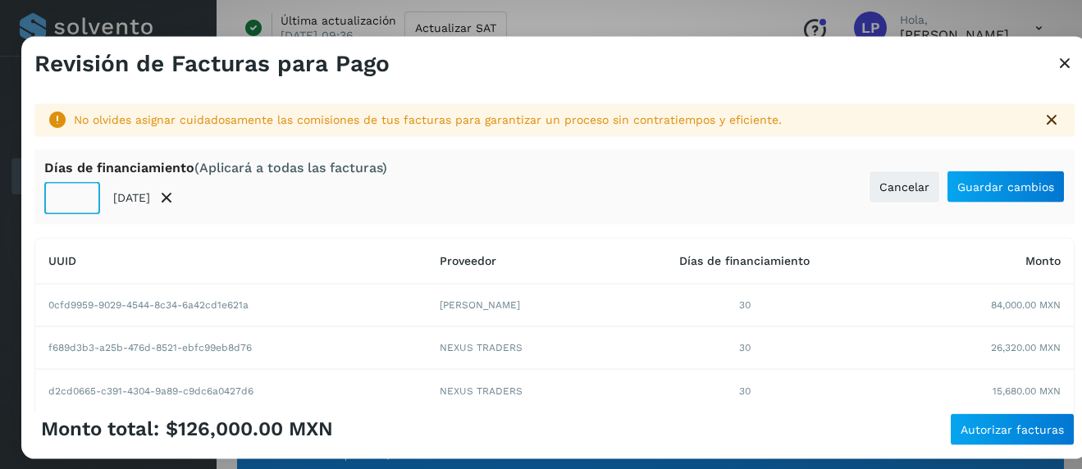
click at [80, 193] on input "**" at bounding box center [72, 197] width 56 height 33
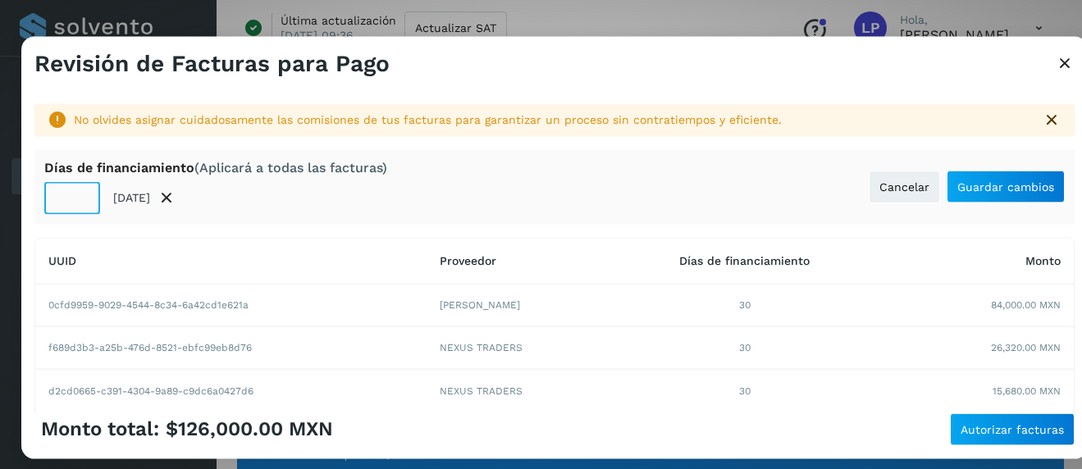
click at [80, 193] on input "**" at bounding box center [72, 197] width 56 height 33
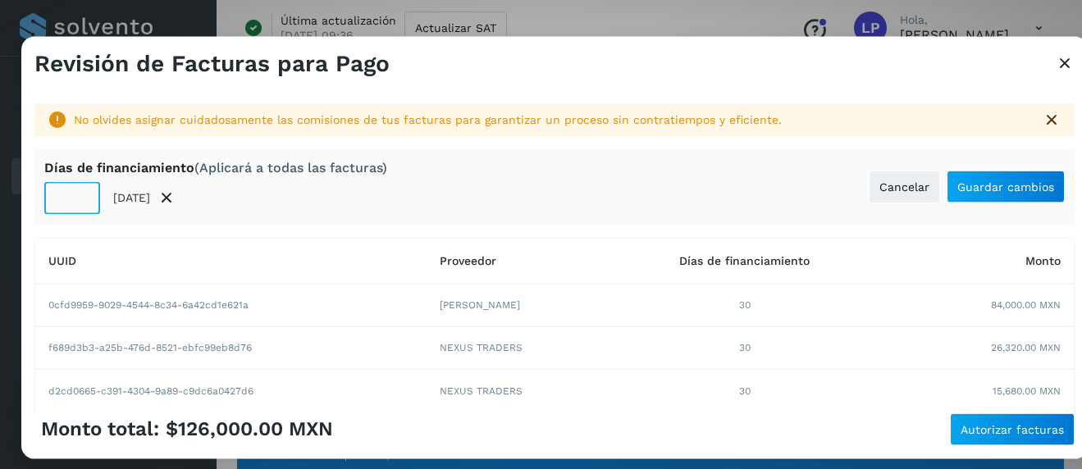
click at [80, 193] on input "**" at bounding box center [72, 197] width 56 height 33
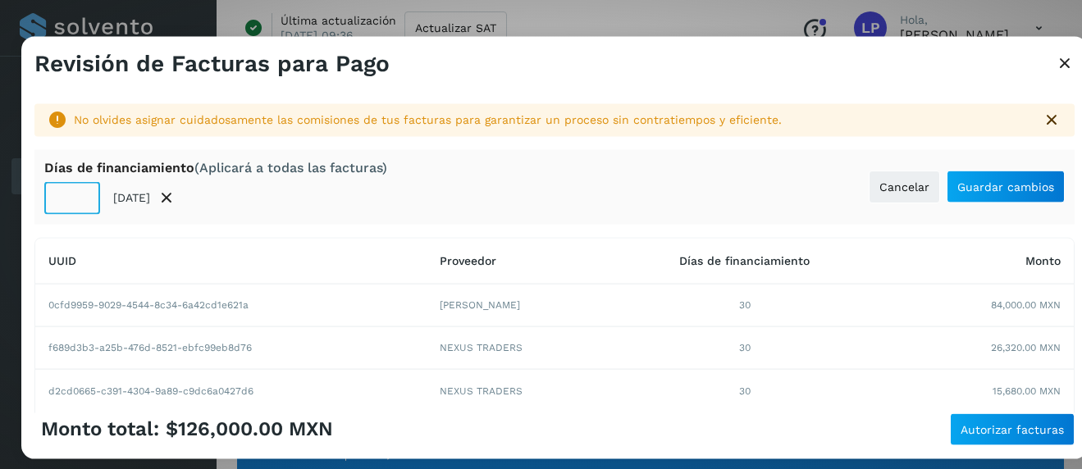
click at [80, 193] on input "**" at bounding box center [72, 197] width 56 height 33
click at [80, 199] on input "**" at bounding box center [72, 197] width 56 height 33
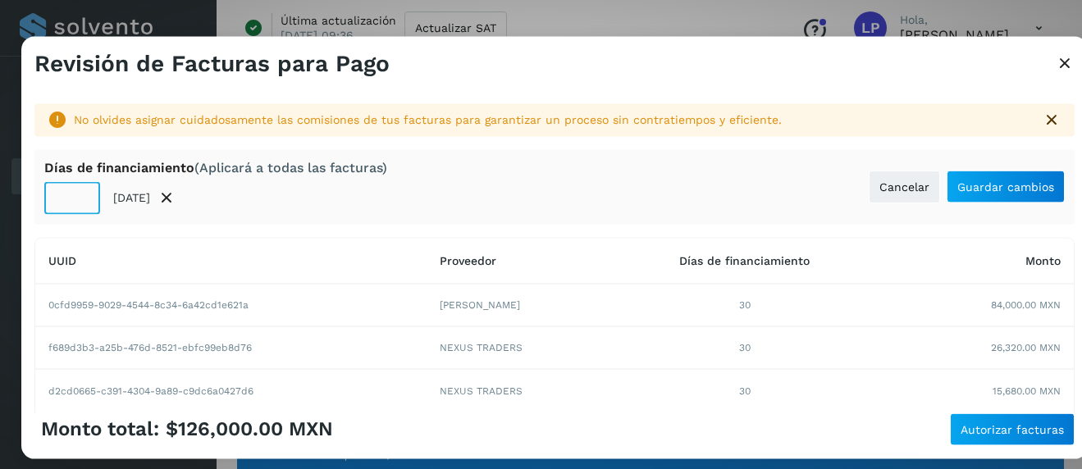
click at [80, 199] on input "**" at bounding box center [72, 197] width 56 height 33
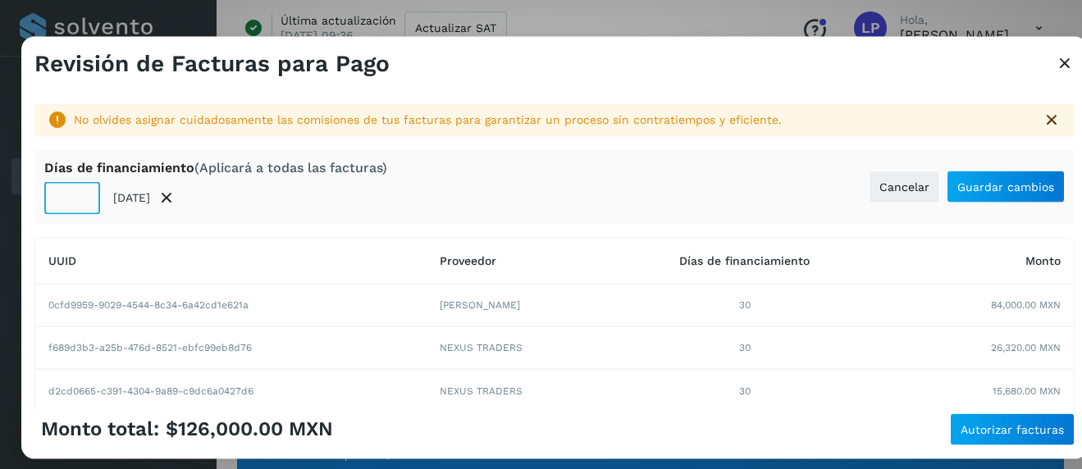
type input "**"
click at [83, 204] on input "**" at bounding box center [72, 197] width 56 height 33
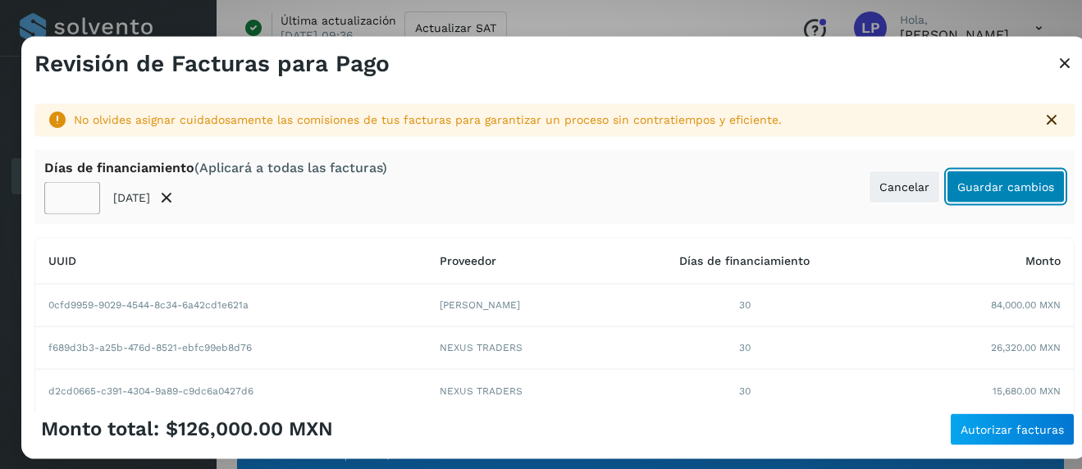
click at [1007, 192] on span "Guardar cambios" at bounding box center [1005, 186] width 97 height 11
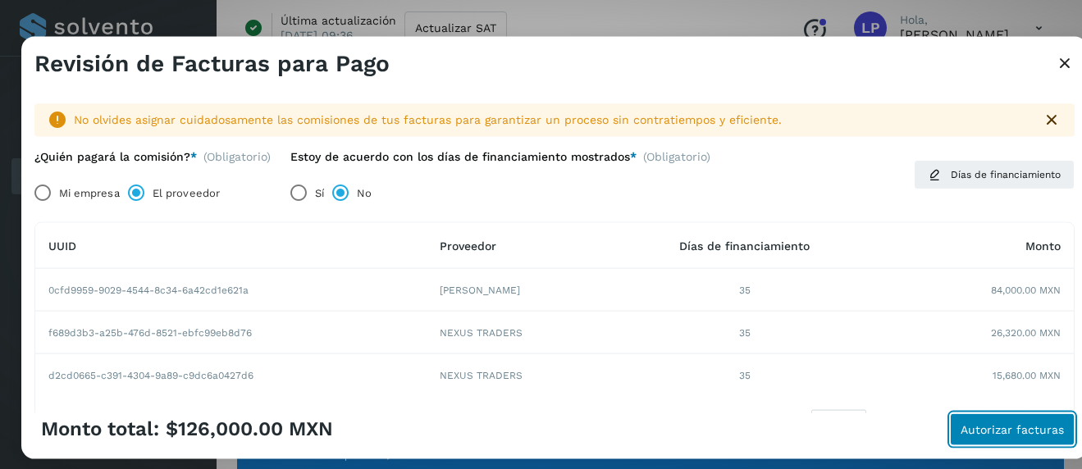
click at [1003, 425] on span "Autorizar facturas" at bounding box center [1012, 428] width 103 height 11
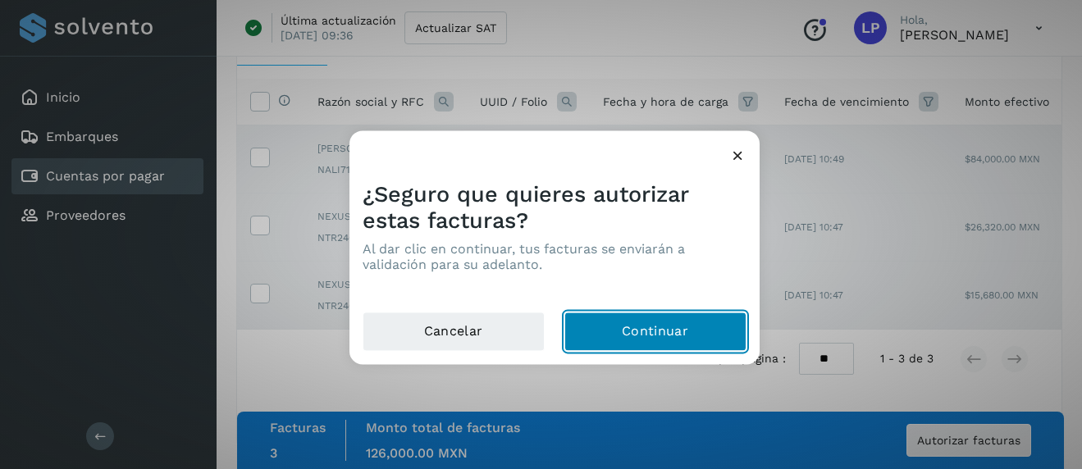
click at [664, 329] on button "Continuar" at bounding box center [655, 332] width 182 height 39
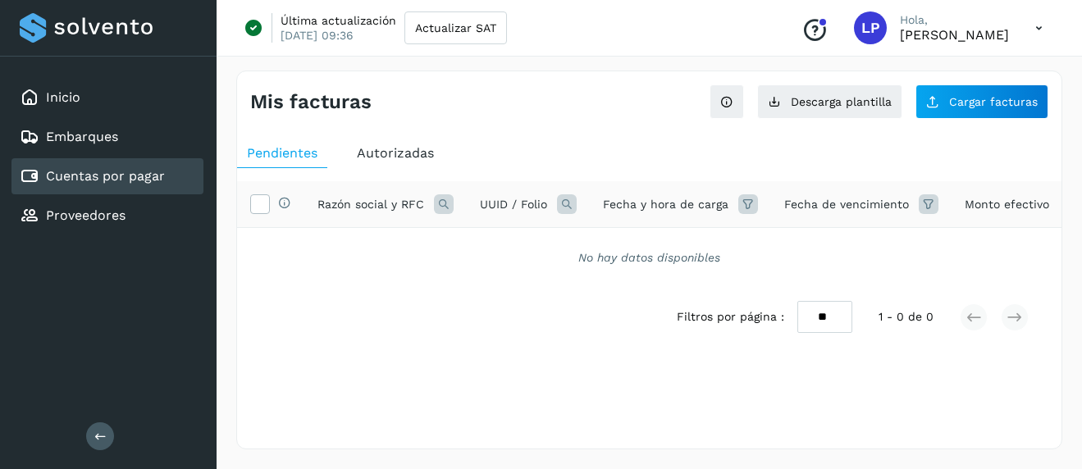
click at [386, 152] on span "Autorizadas" at bounding box center [395, 153] width 77 height 16
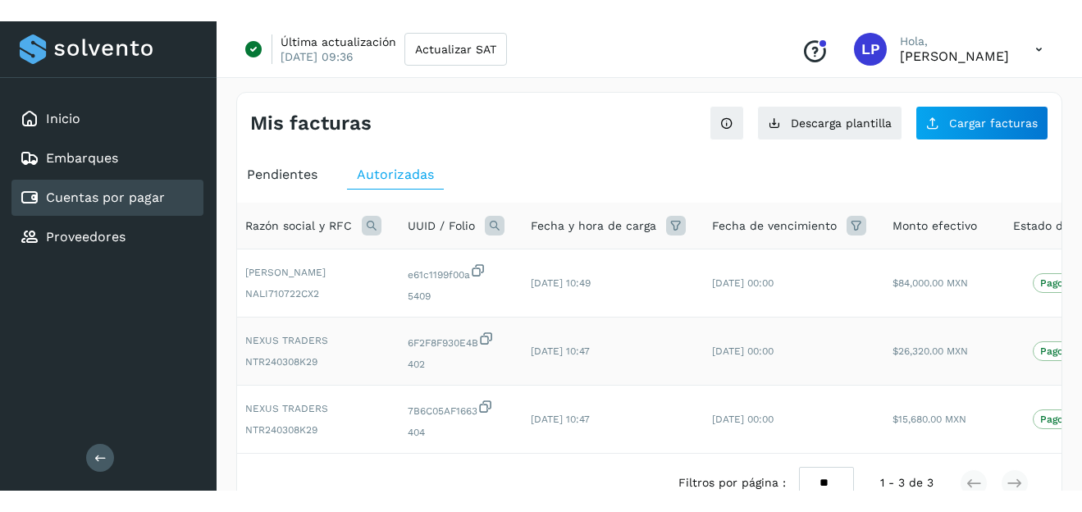
scroll to position [0, 225]
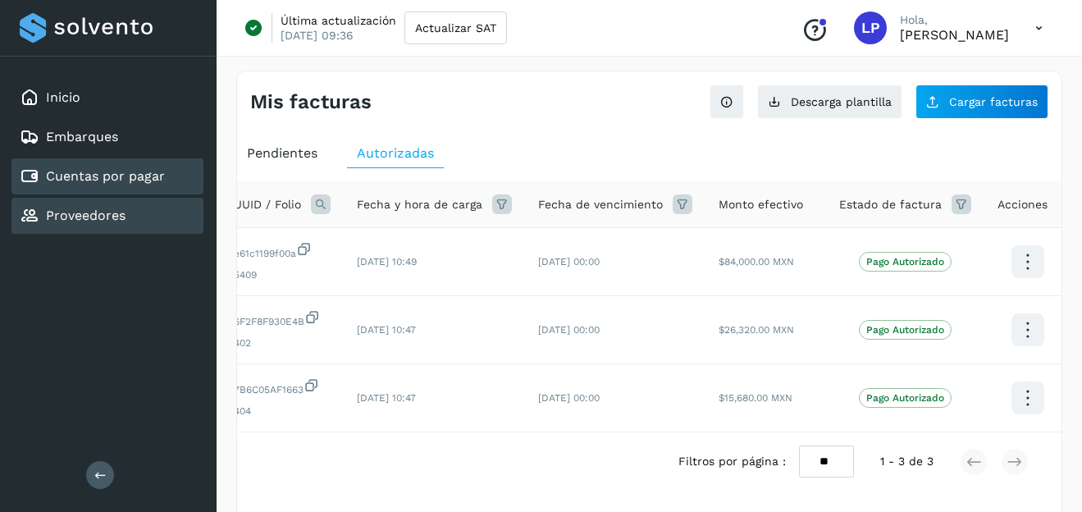
click at [90, 217] on link "Proveedores" at bounding box center [86, 216] width 80 height 16
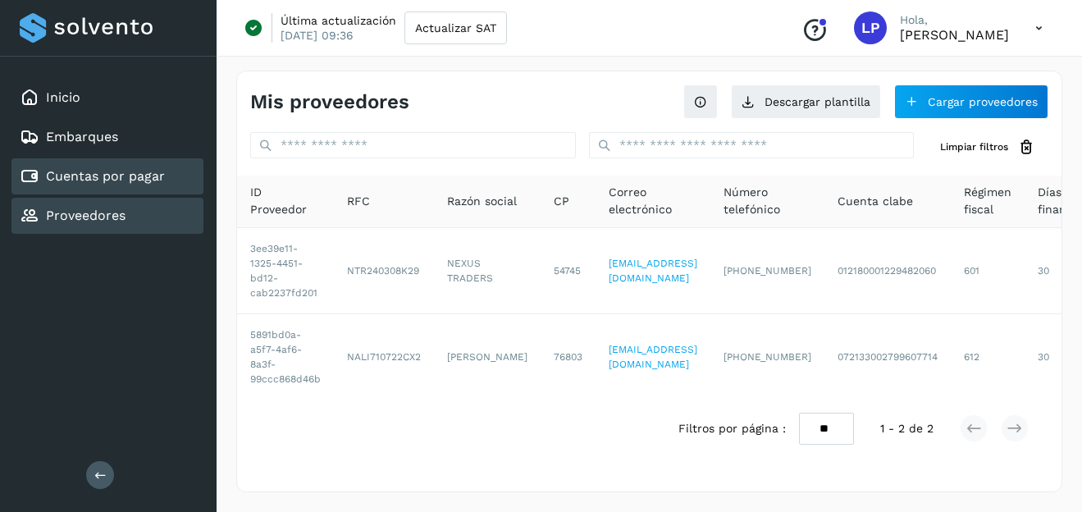
click at [119, 192] on div "Cuentas por pagar" at bounding box center [107, 176] width 192 height 36
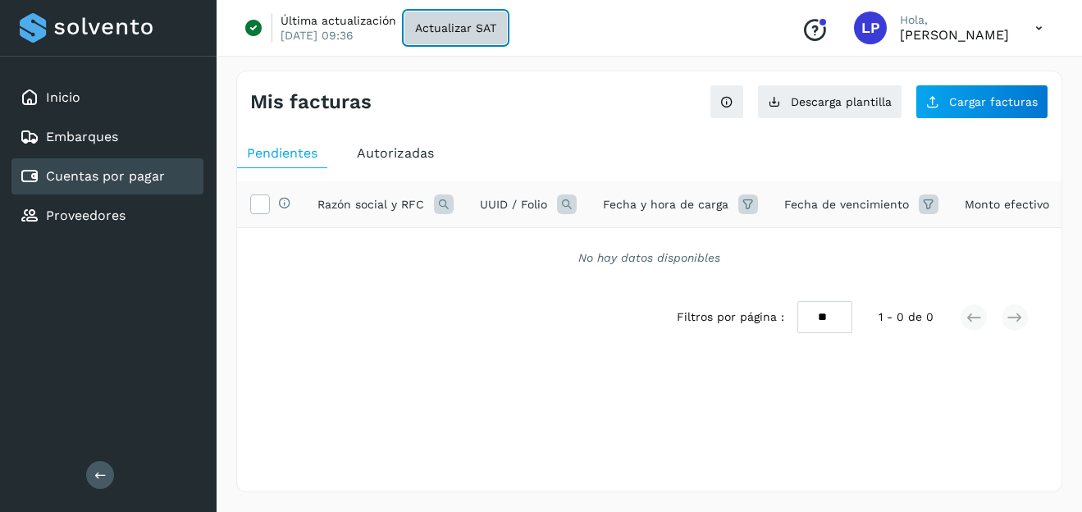
click at [458, 32] on span "Actualizar SAT" at bounding box center [455, 27] width 81 height 11
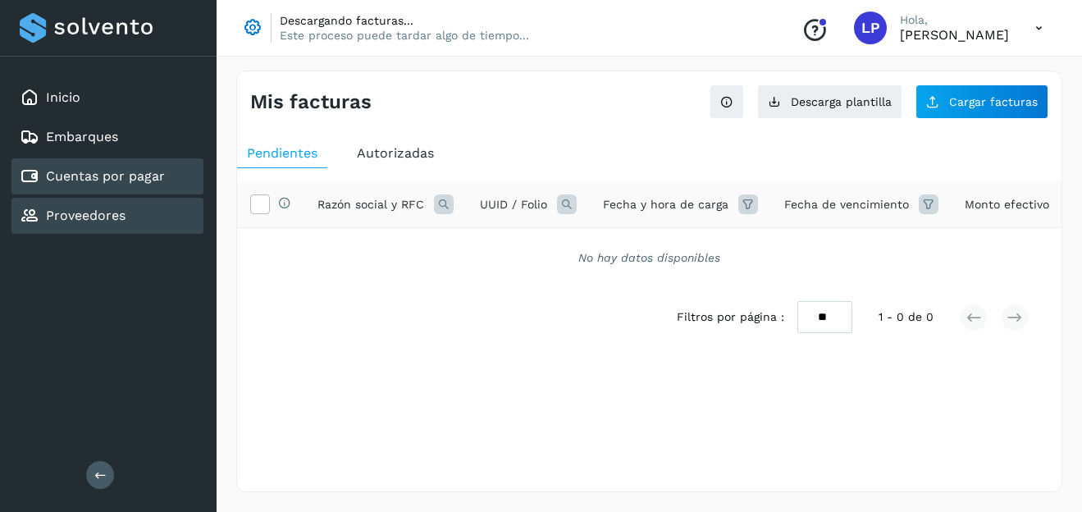
click at [110, 212] on link "Proveedores" at bounding box center [86, 216] width 80 height 16
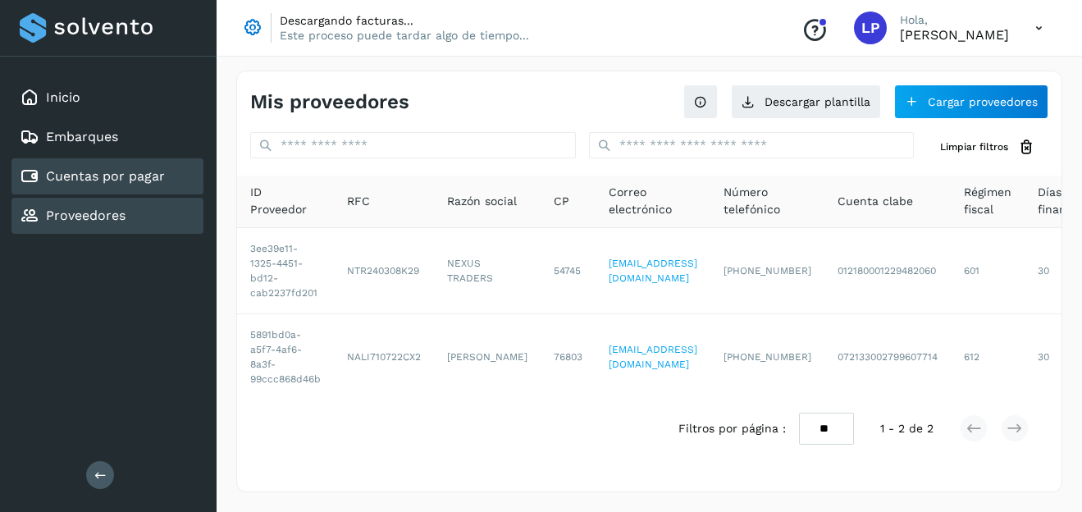
click at [106, 190] on div "Cuentas por pagar" at bounding box center [107, 176] width 192 height 36
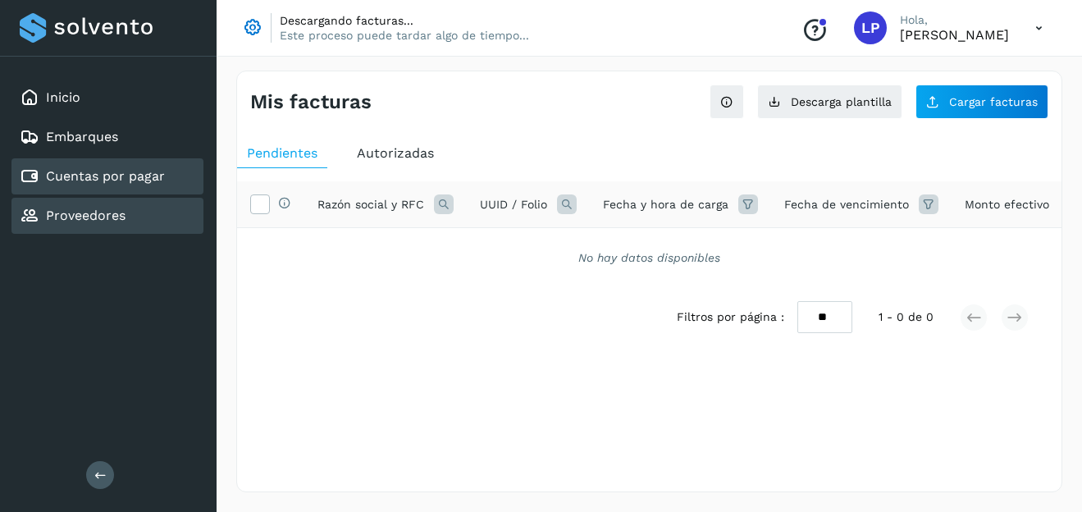
click at [107, 212] on link "Proveedores" at bounding box center [86, 216] width 80 height 16
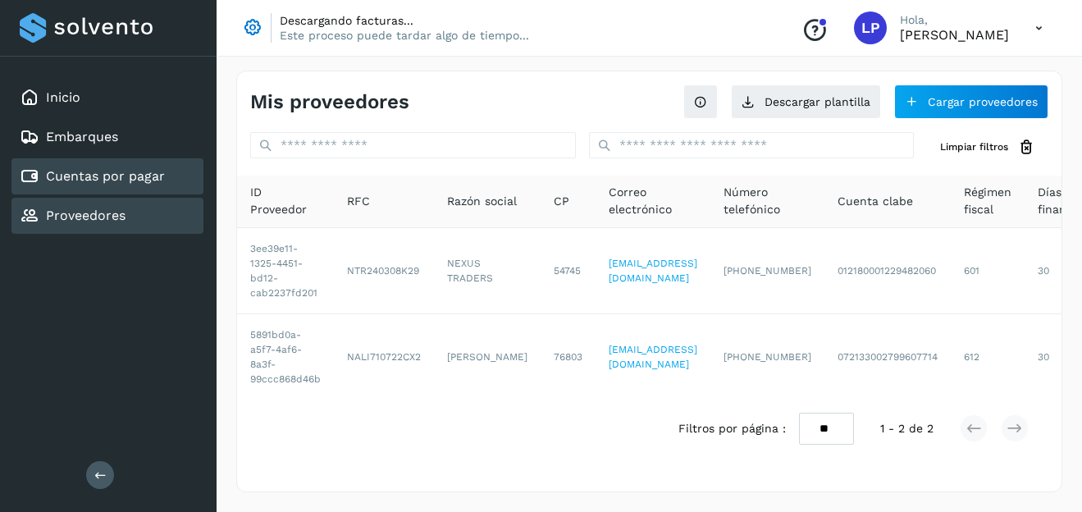
click at [104, 185] on div "Cuentas por pagar" at bounding box center [92, 177] width 145 height 20
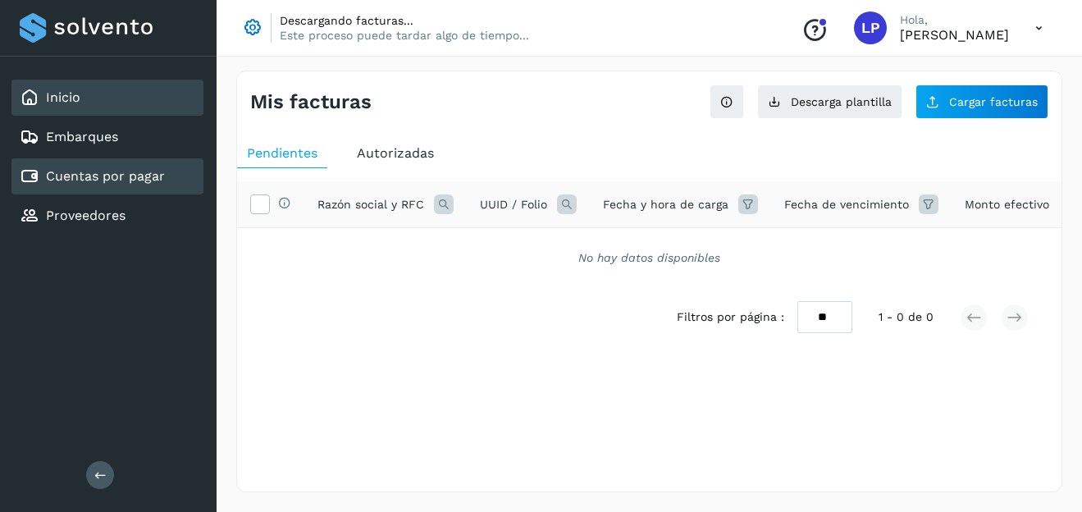
click at [85, 103] on div "Inicio" at bounding box center [107, 98] width 192 height 36
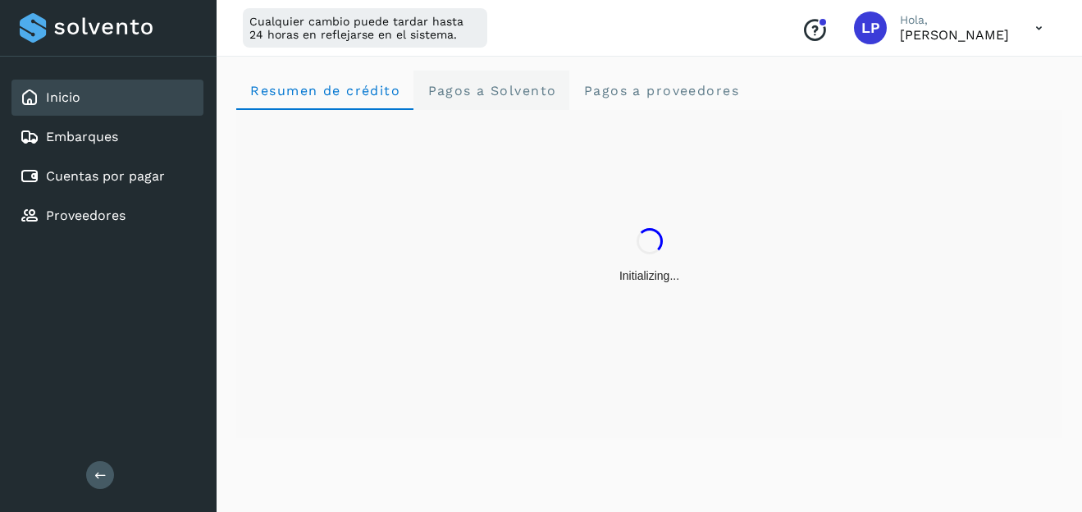
click at [468, 81] on Solvento "Pagos a Solvento" at bounding box center [491, 90] width 156 height 39
click at [632, 109] on proveedores "Pagos a proveedores" at bounding box center [660, 90] width 183 height 39
click at [1039, 30] on icon at bounding box center [1039, 28] width 34 height 34
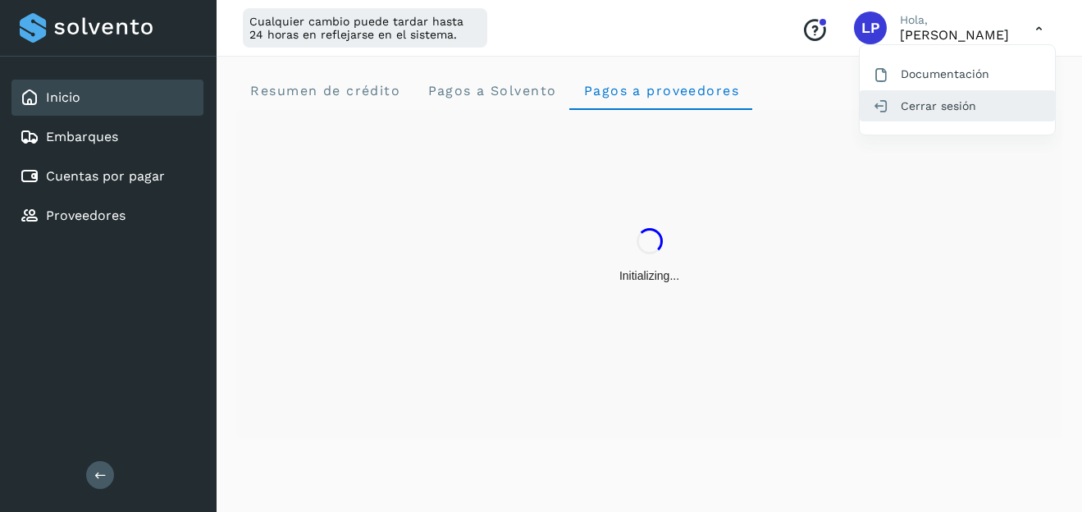
click at [977, 103] on div "Cerrar sesión" at bounding box center [957, 105] width 195 height 31
